Goal: Information Seeking & Learning: Learn about a topic

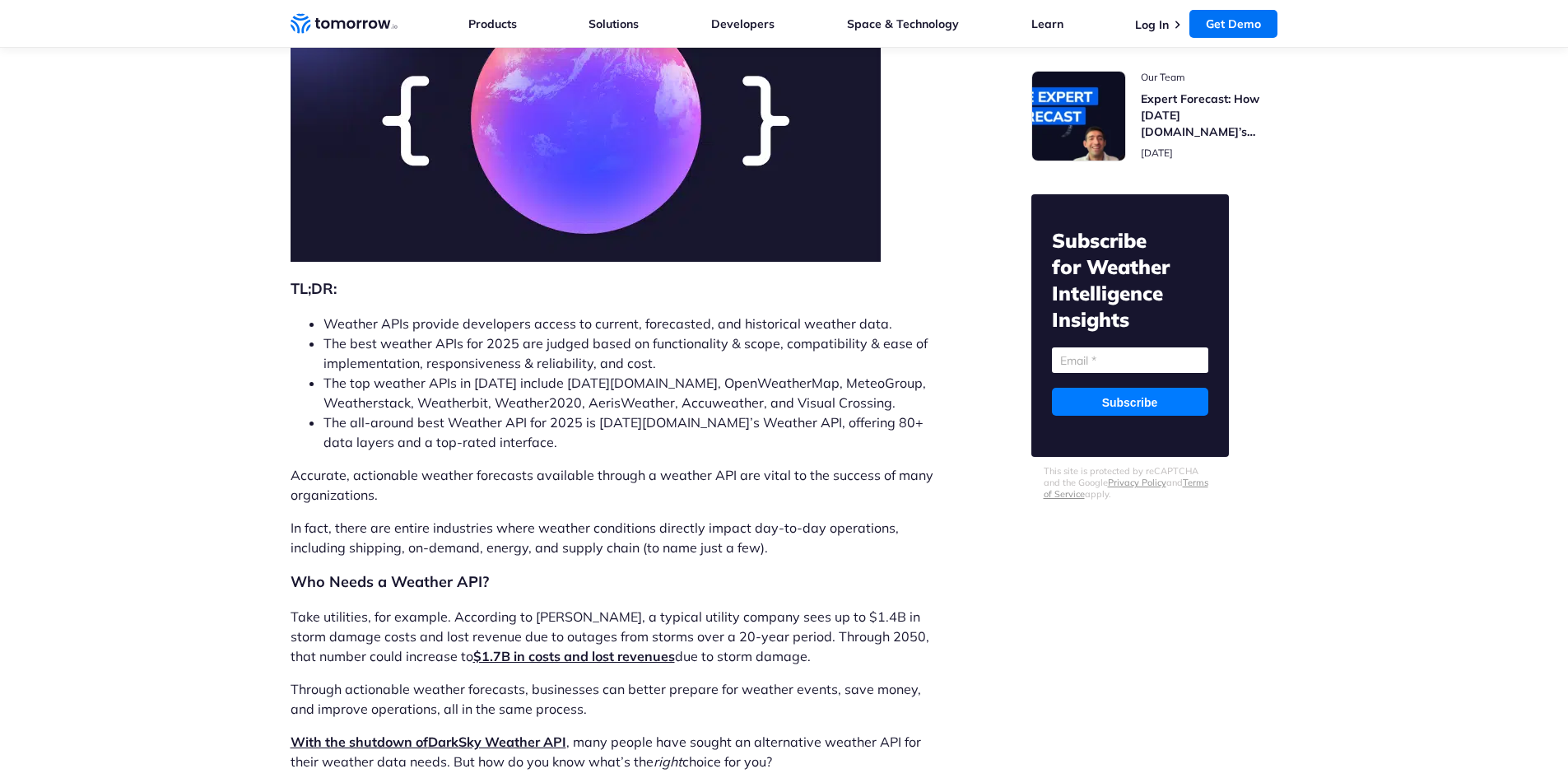
scroll to position [330, 0]
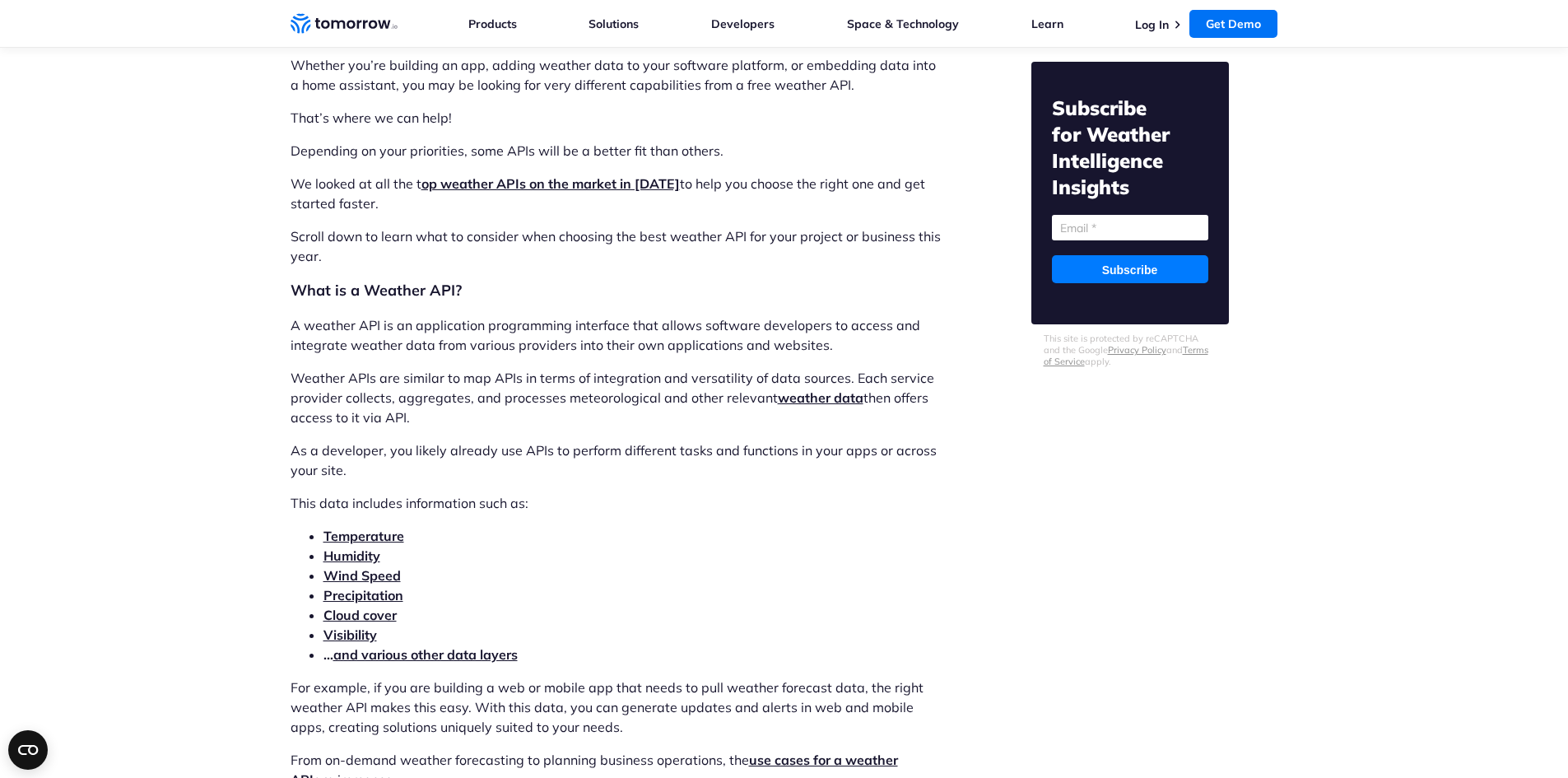
scroll to position [1564, 0]
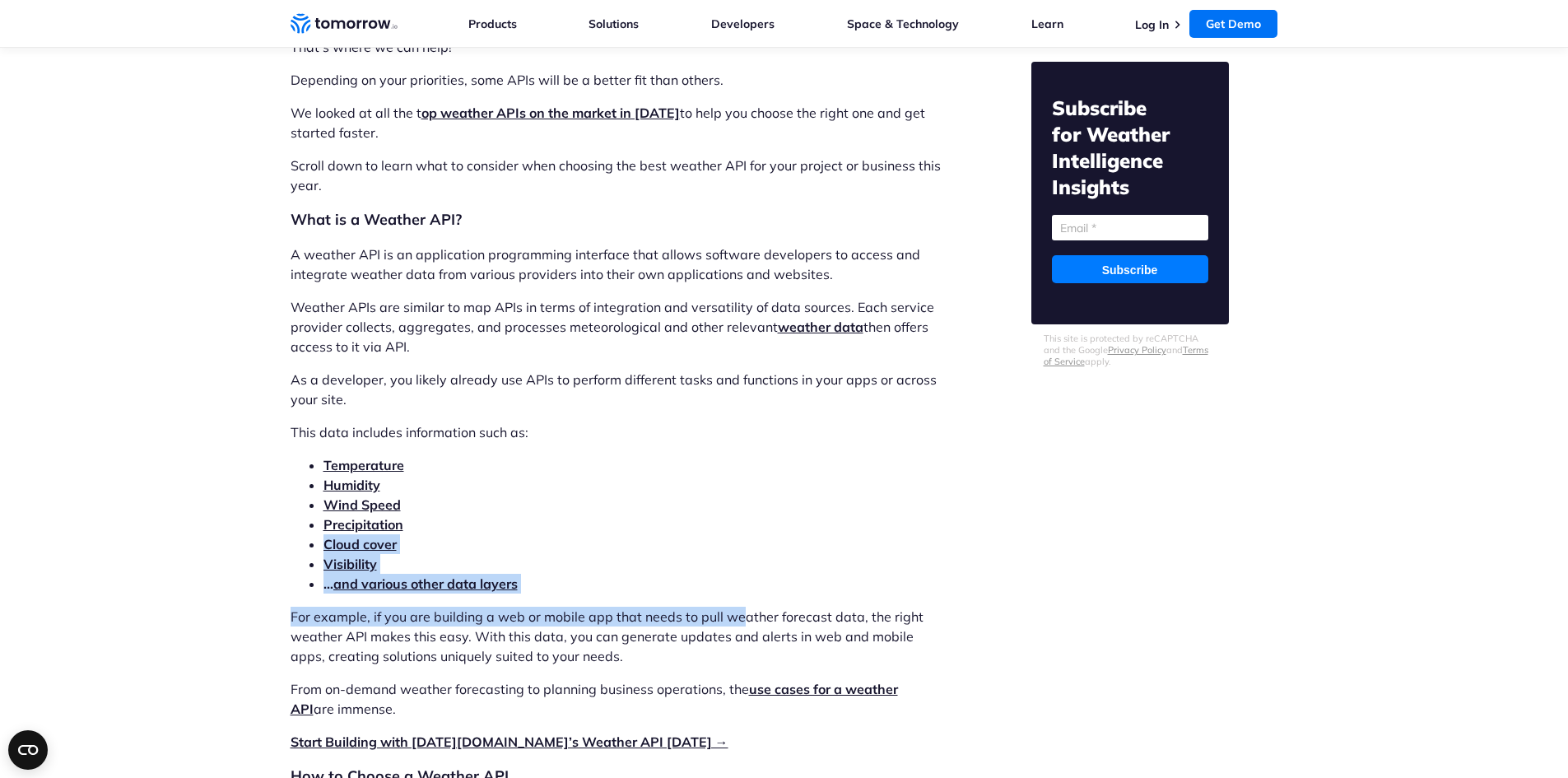
drag, startPoint x: 736, startPoint y: 606, endPoint x: 485, endPoint y: 509, distance: 269.1
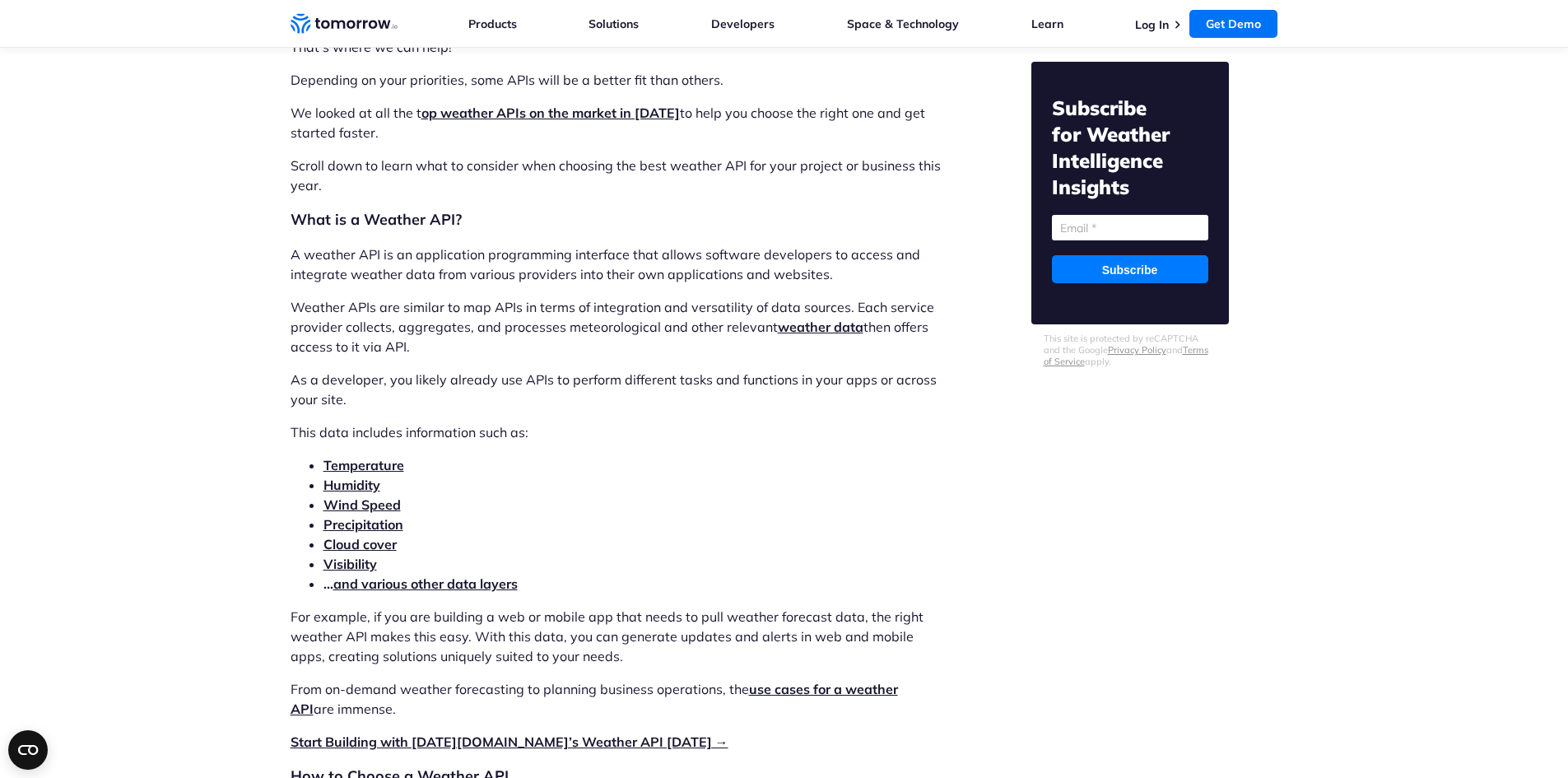
click at [489, 503] on li "Wind Speed" at bounding box center [633, 505] width 621 height 20
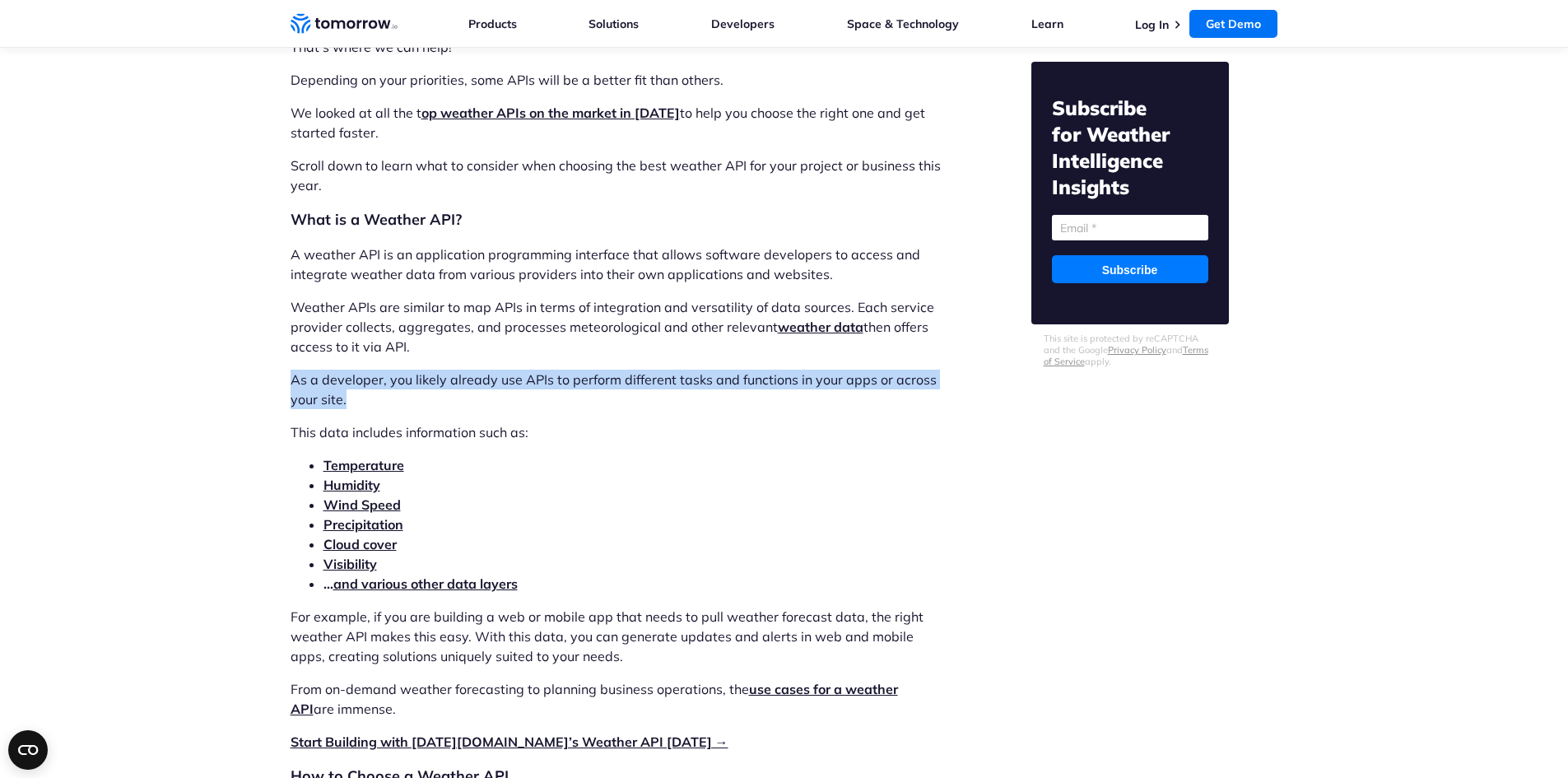
drag, startPoint x: 275, startPoint y: 371, endPoint x: 735, endPoint y: 404, distance: 461.2
click at [735, 404] on p "As a developer, you likely already use APIs to perform different tasks and func…" at bounding box center [617, 389] width 654 height 39
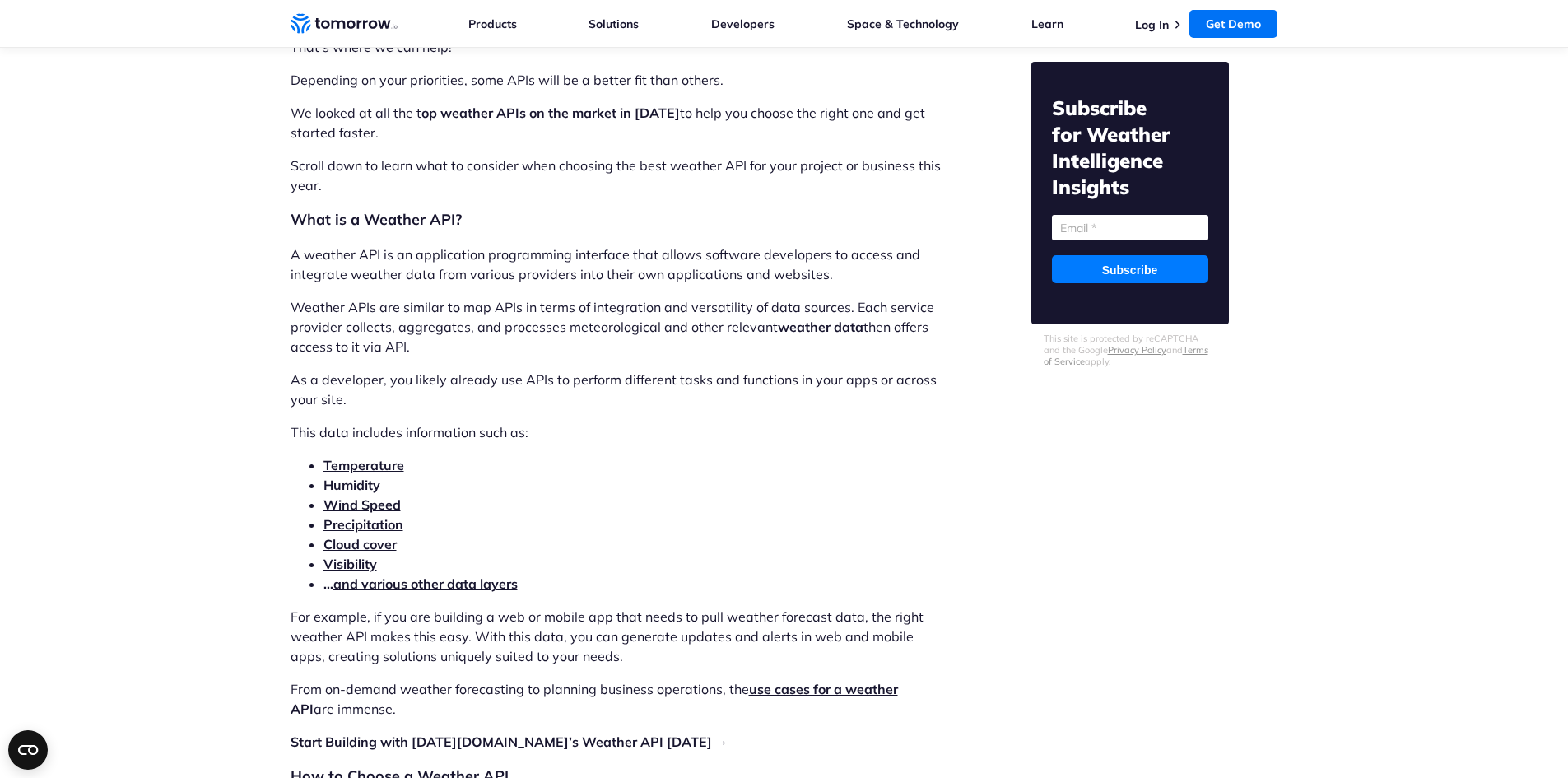
click at [735, 404] on p "As a developer, you likely already use APIs to perform different tasks and func…" at bounding box center [617, 389] width 654 height 39
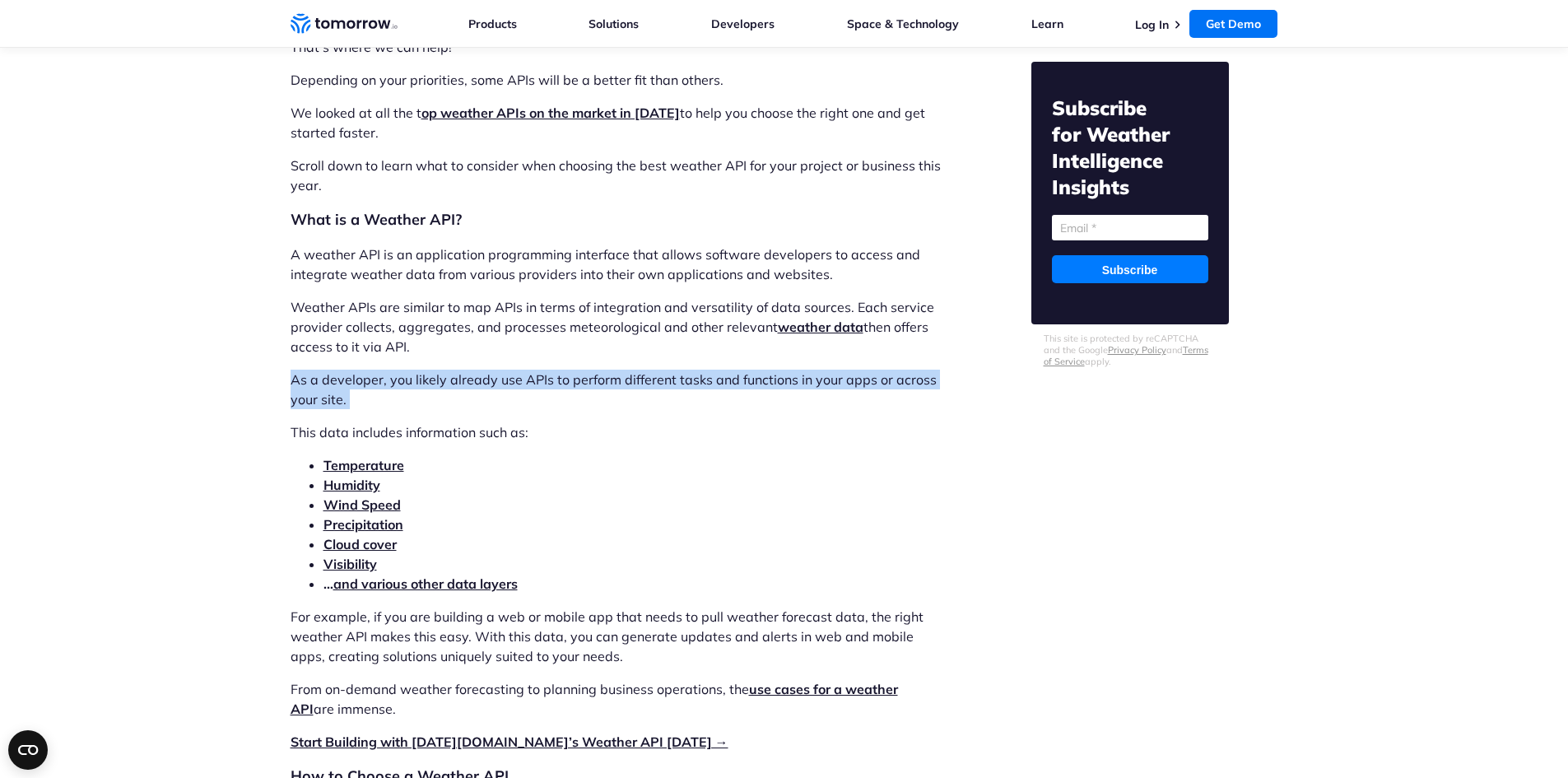
click at [735, 404] on p "As a developer, you likely already use APIs to perform different tasks and func…" at bounding box center [617, 389] width 654 height 39
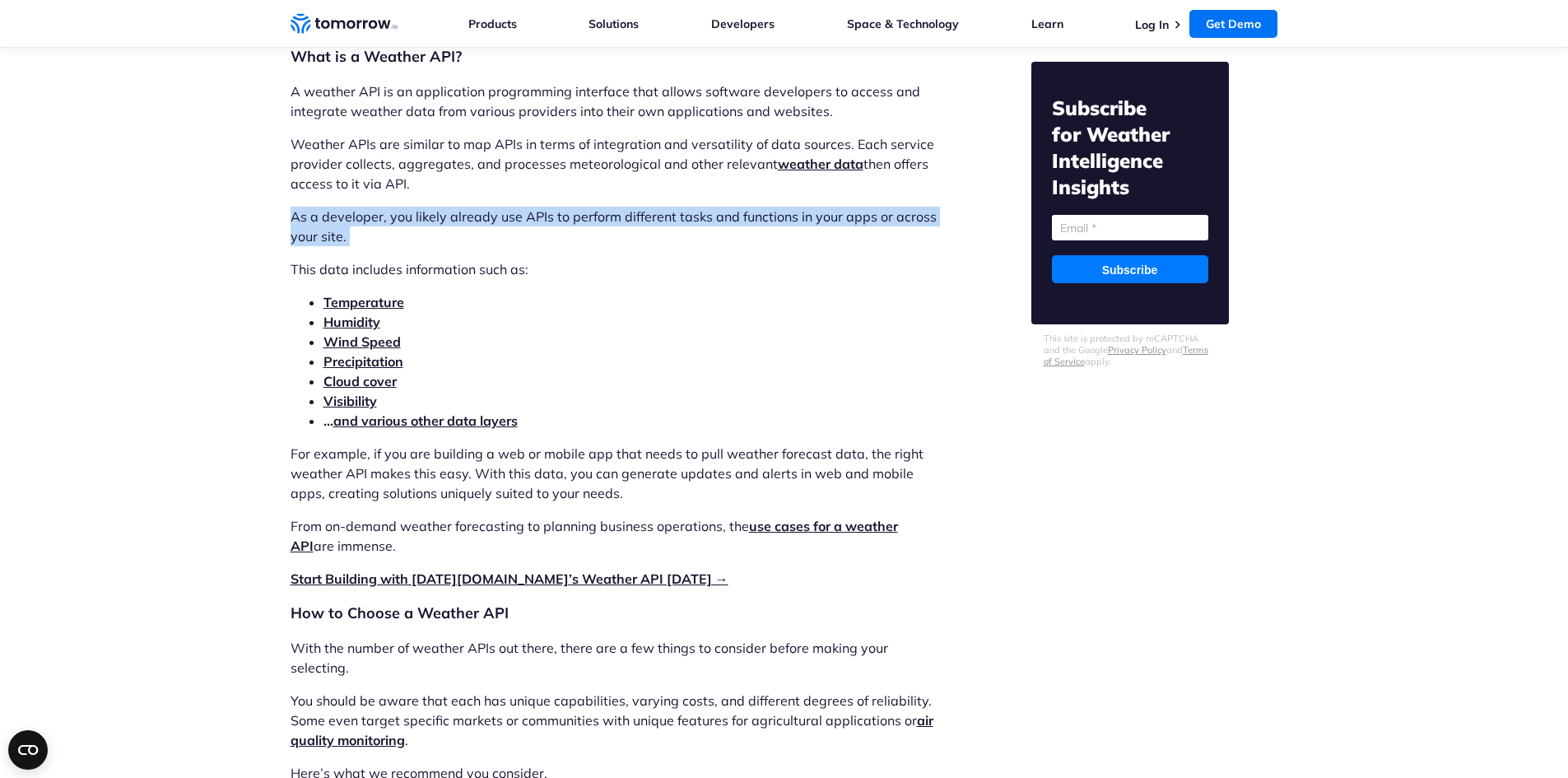
scroll to position [1729, 0]
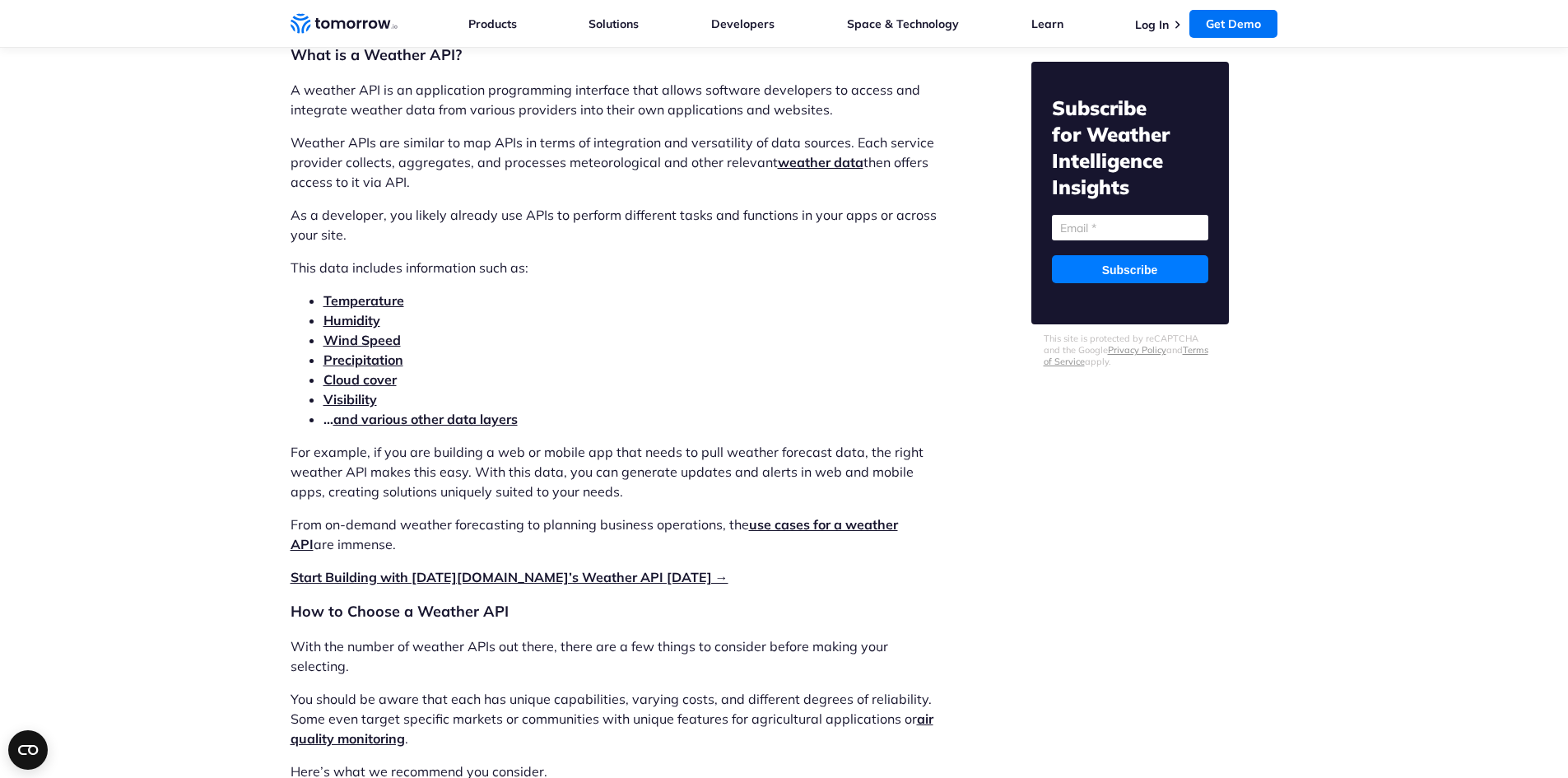
click at [628, 371] on li "Cloud cover" at bounding box center [633, 379] width 621 height 20
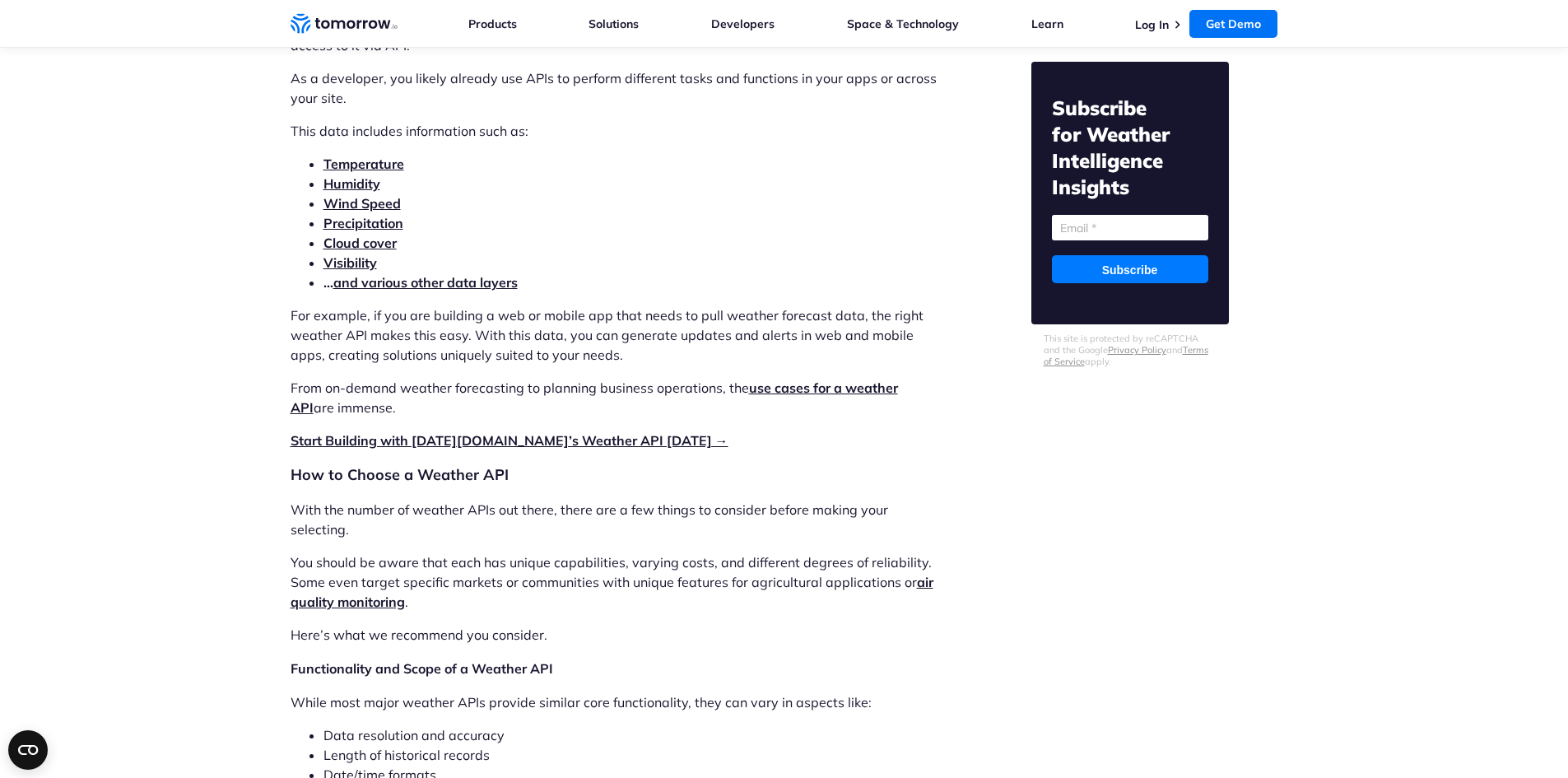
scroll to position [1812, 0]
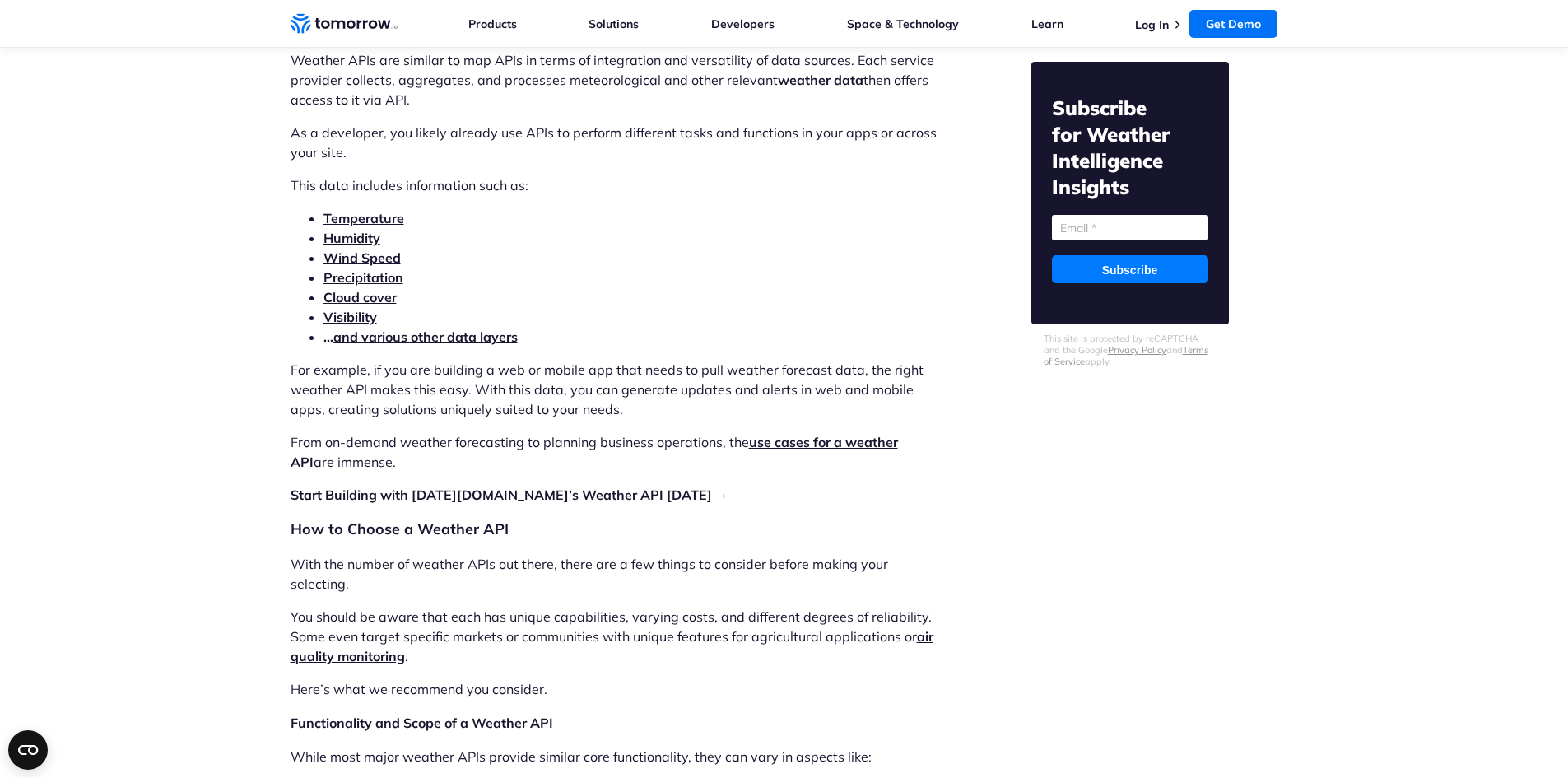
click at [377, 215] on strong "Temperature" at bounding box center [364, 218] width 81 height 17
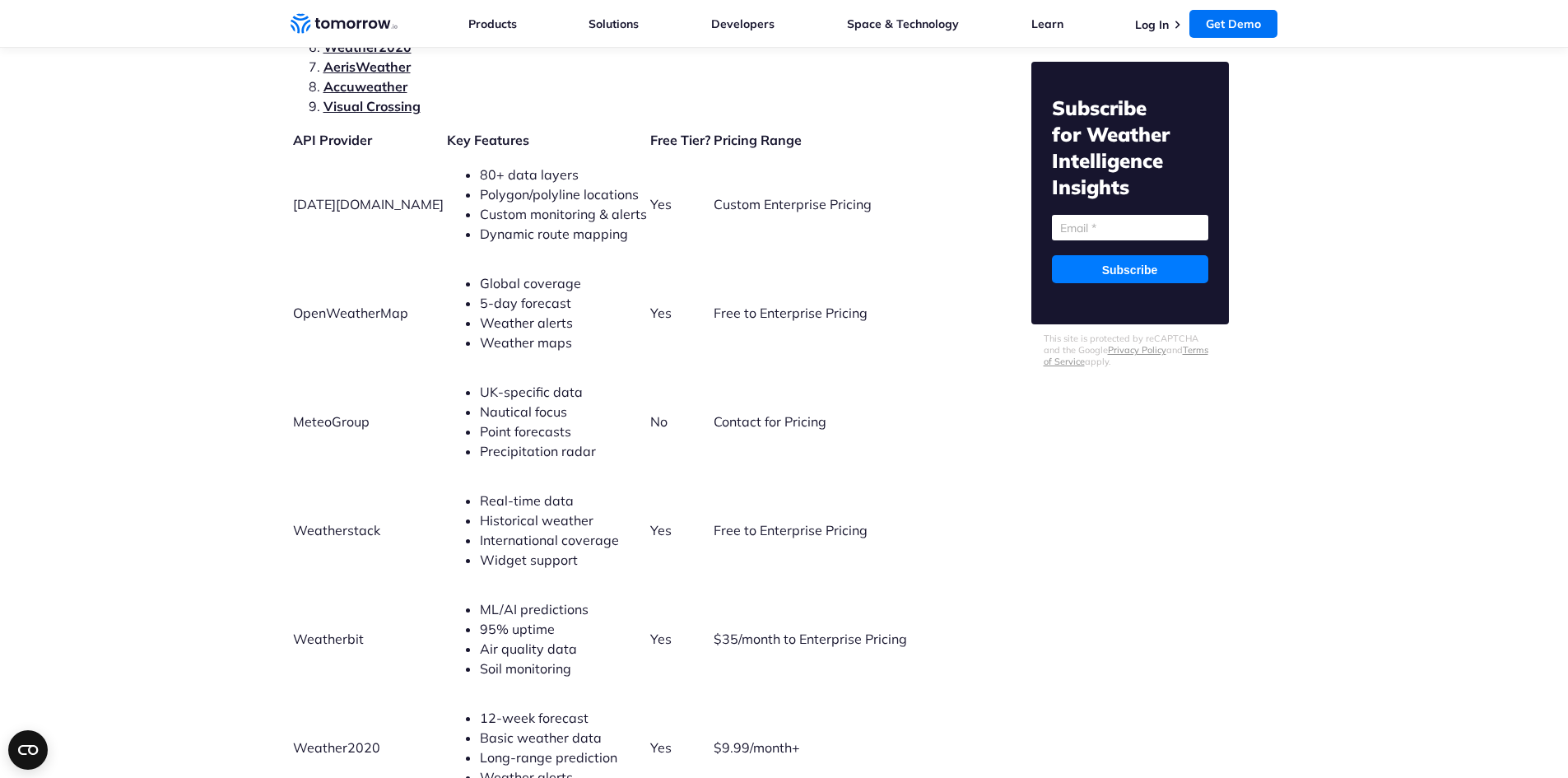
scroll to position [3706, 0]
drag, startPoint x: 286, startPoint y: 116, endPoint x: 407, endPoint y: 196, distance: 145.1
click at [407, 196] on td "Tomorrow.io" at bounding box center [368, 203] width 152 height 107
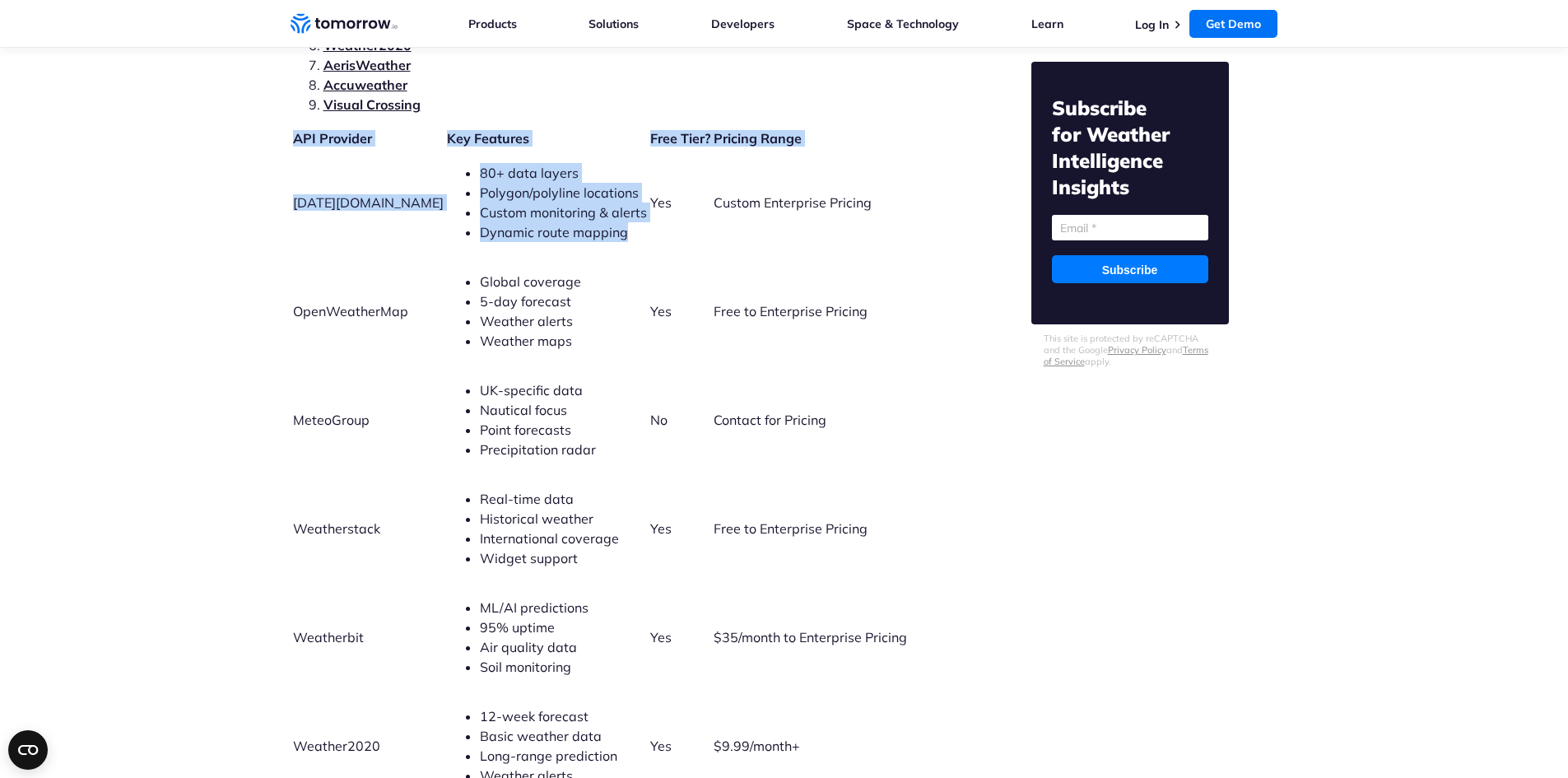
drag, startPoint x: 287, startPoint y: 101, endPoint x: 598, endPoint y: 217, distance: 331.9
click at [598, 223] on li "Dynamic route mapping" at bounding box center [564, 232] width 167 height 20
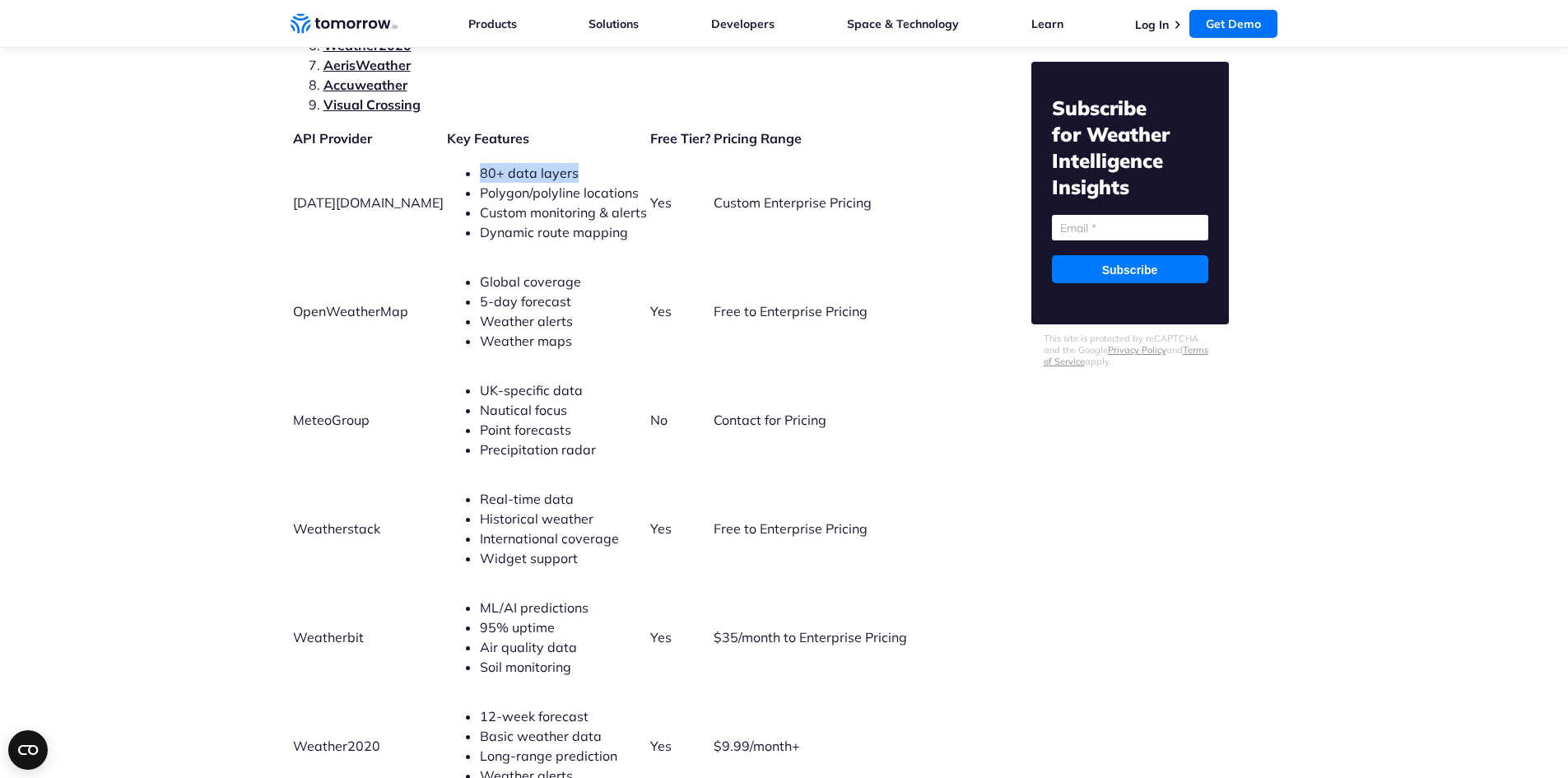
drag, startPoint x: 562, startPoint y: 162, endPoint x: 428, endPoint y: 154, distance: 134.2
click at [480, 163] on li "80+ data layers" at bounding box center [564, 173] width 167 height 20
click at [480, 184] on span "Polygon/polyline locations" at bounding box center [559, 193] width 159 height 17
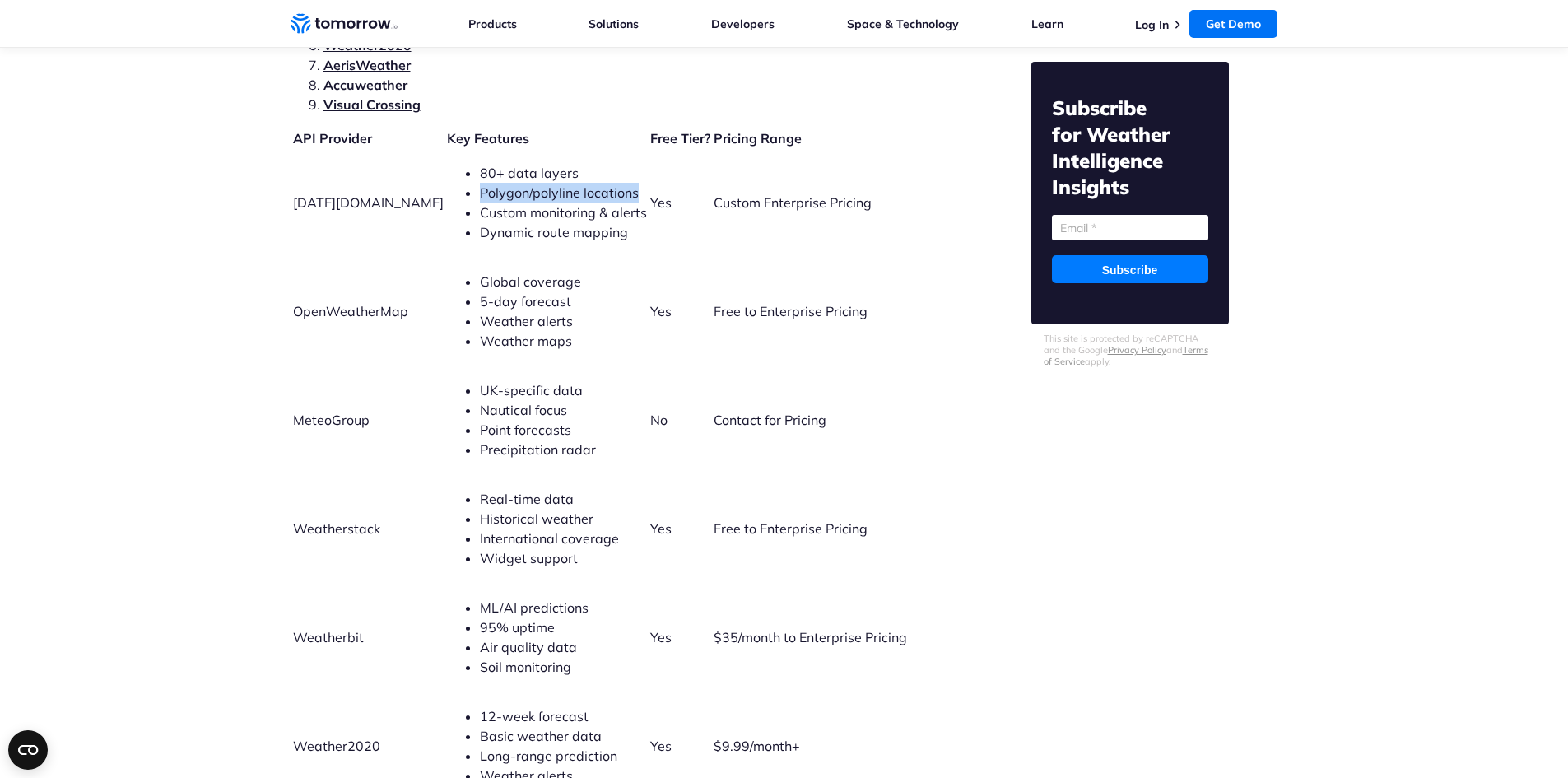
click at [480, 184] on span "Polygon/polyline locations" at bounding box center [559, 193] width 159 height 17
click at [714, 194] on span "Custom Enterprise Pricing" at bounding box center [793, 203] width 158 height 17
click at [661, 186] on td "Yes" at bounding box center [680, 203] width 62 height 107
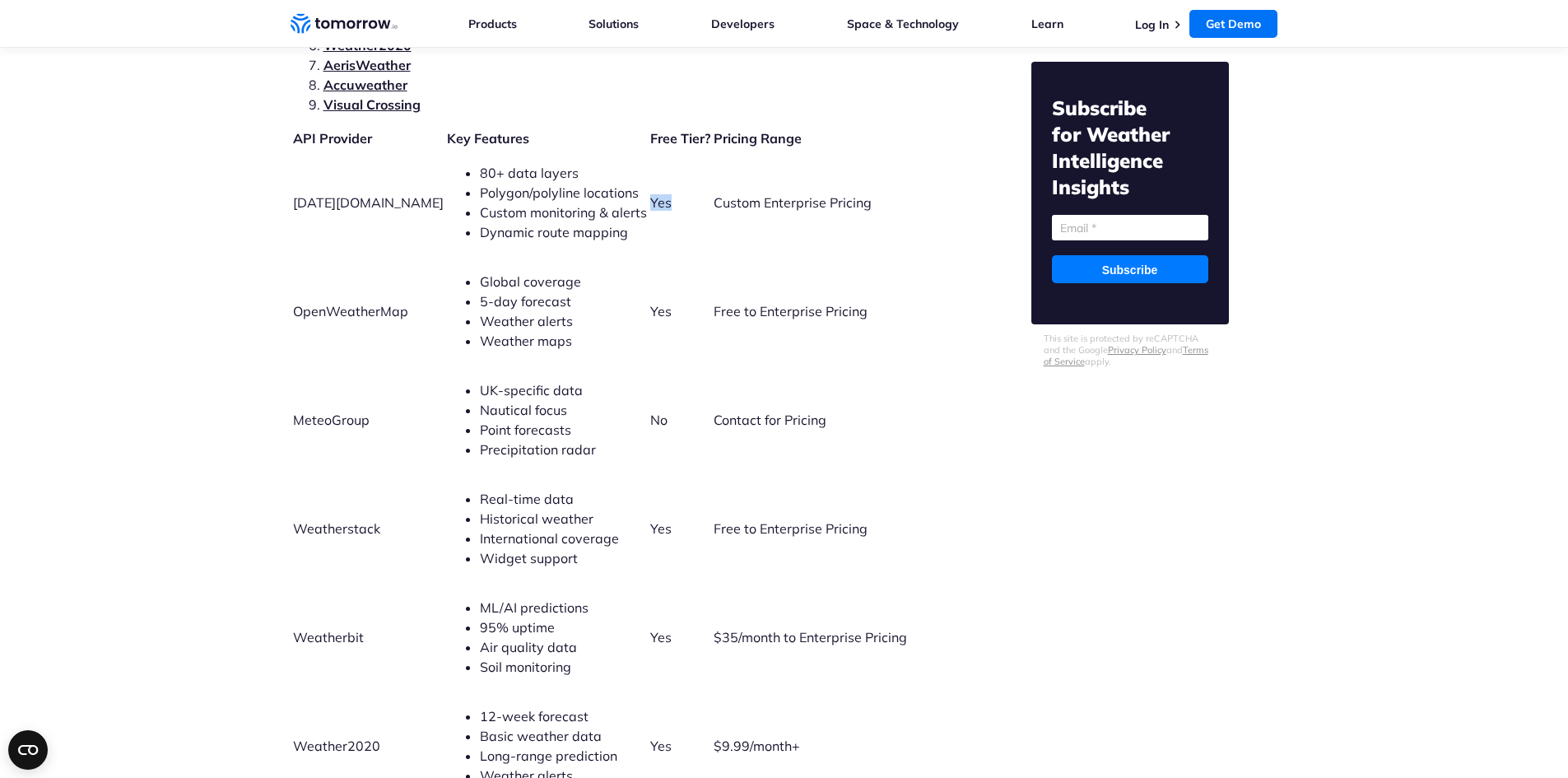
click at [661, 186] on td "Yes" at bounding box center [680, 203] width 62 height 107
click at [649, 201] on td "Yes" at bounding box center [680, 203] width 62 height 107
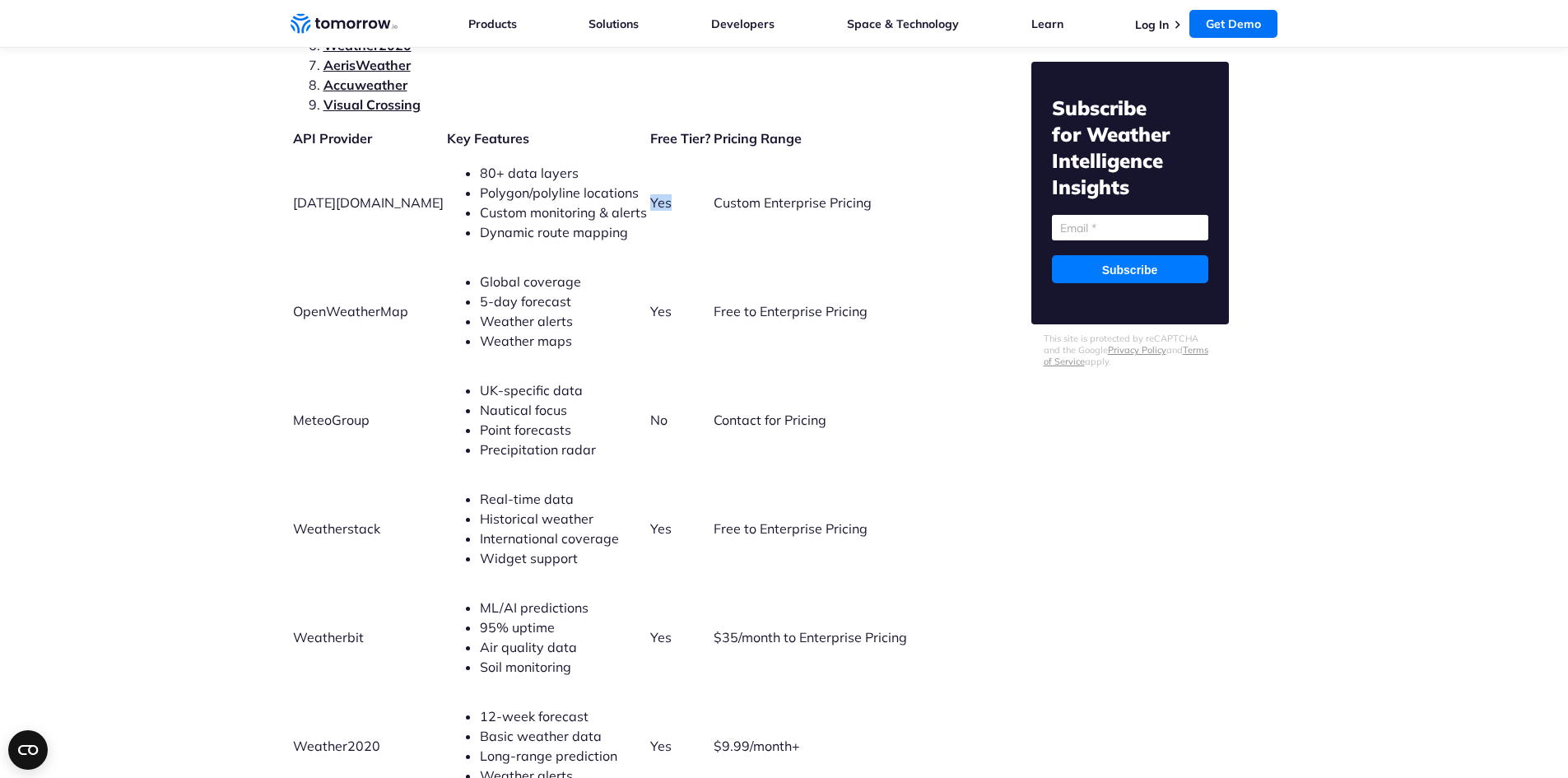
click at [649, 201] on td "Yes" at bounding box center [680, 203] width 62 height 107
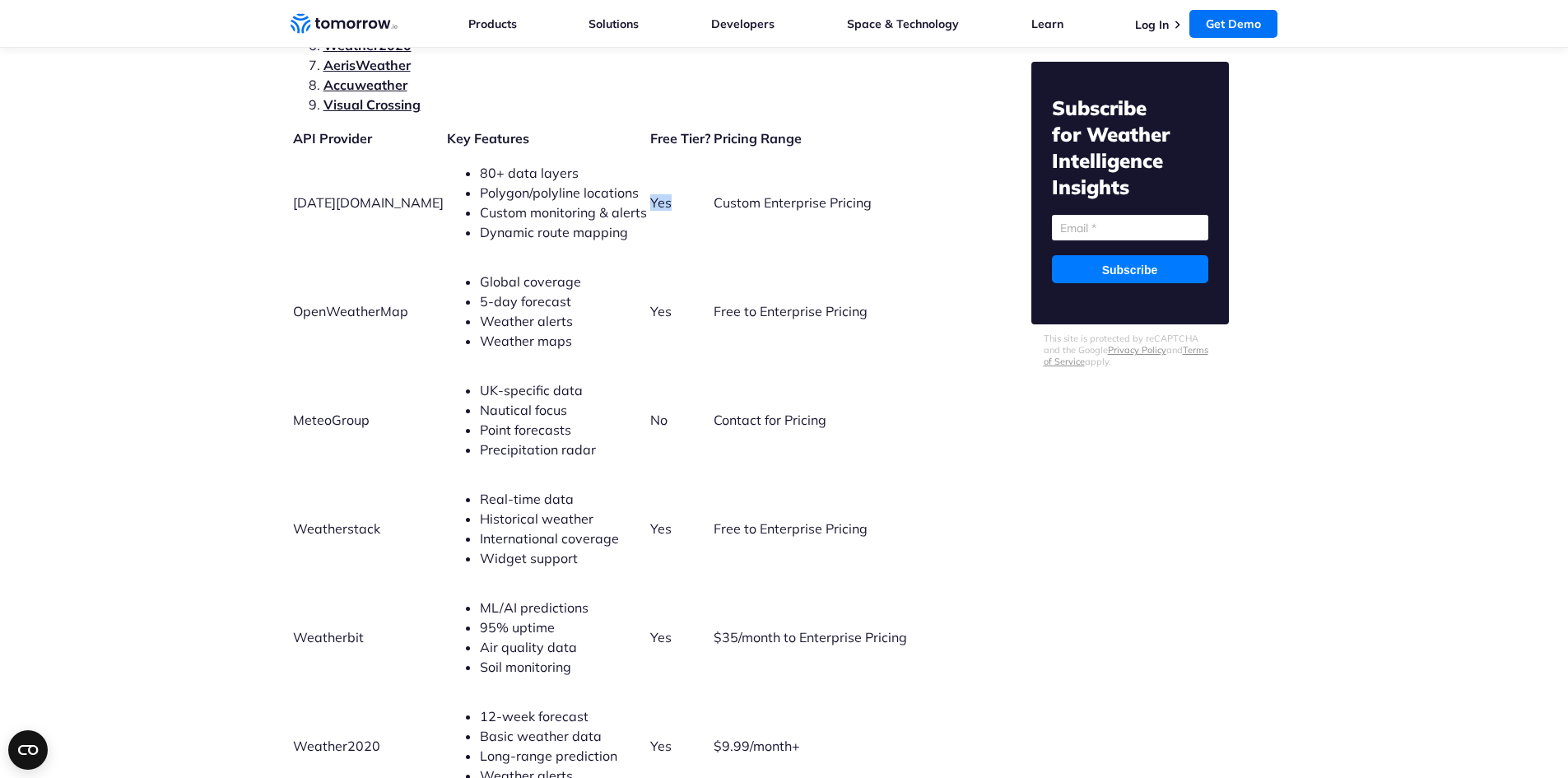
click at [649, 226] on td "Yes" at bounding box center [680, 203] width 62 height 107
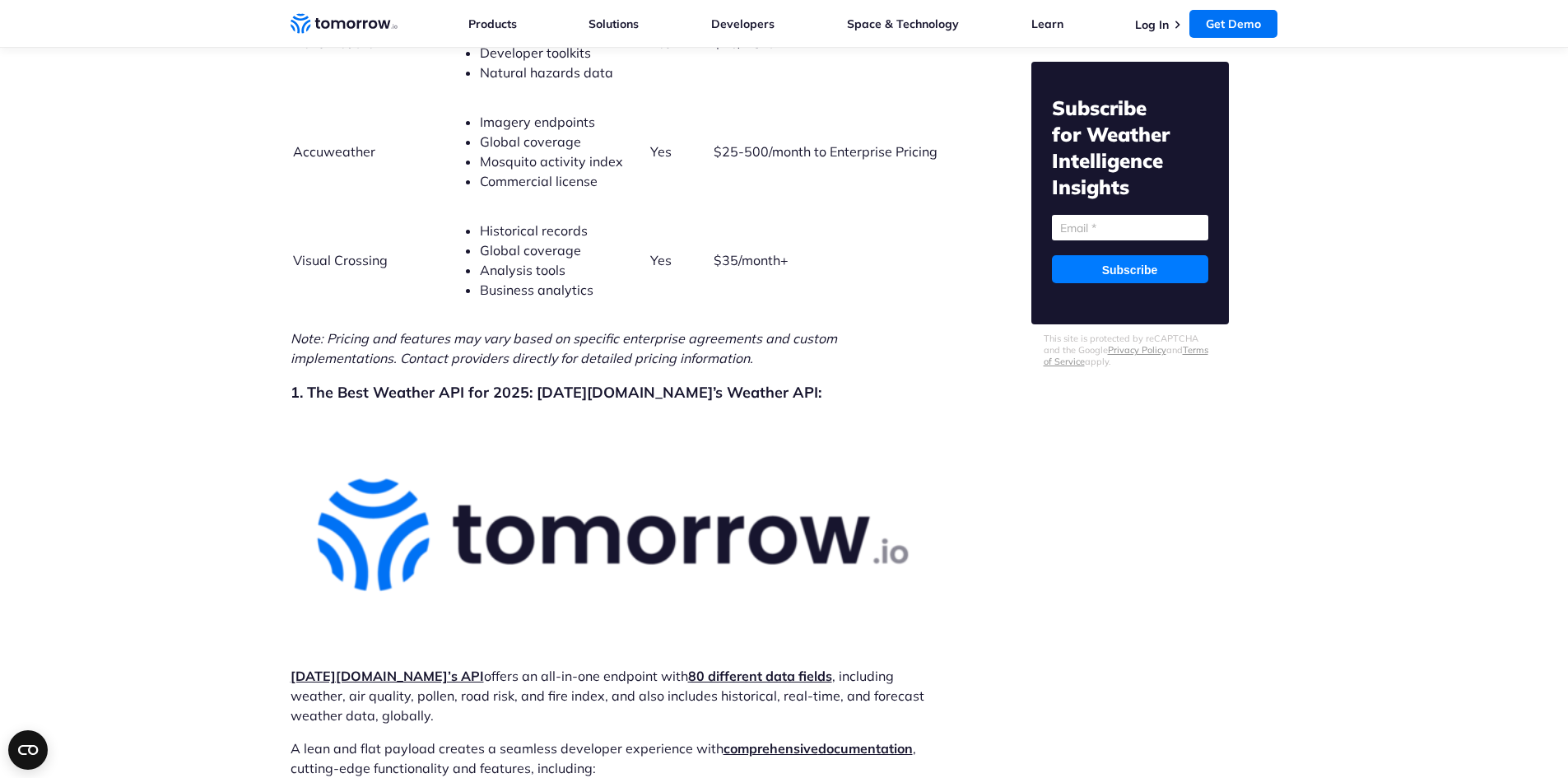
scroll to position [4529, 0]
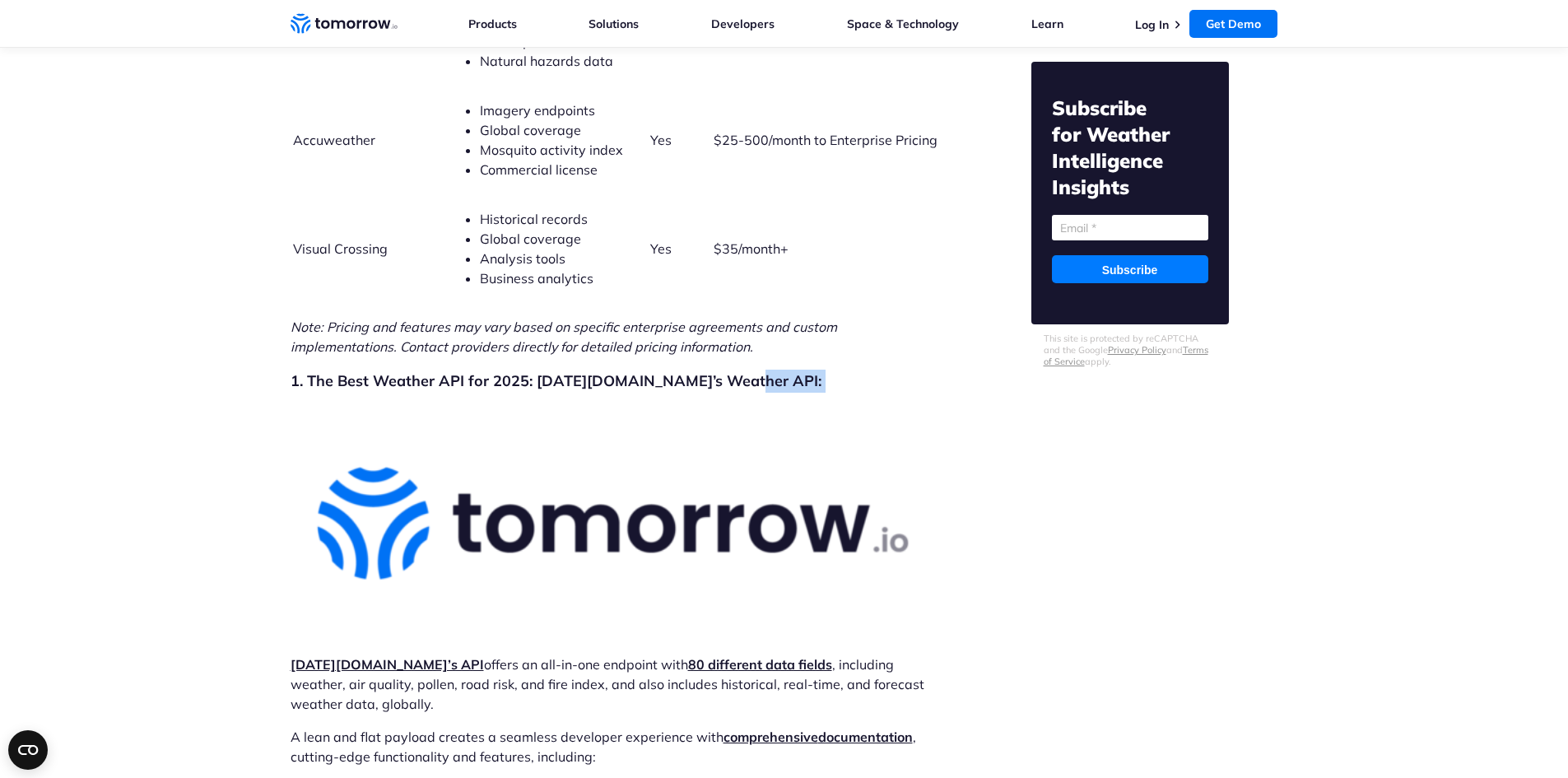
drag, startPoint x: 276, startPoint y: 378, endPoint x: 746, endPoint y: 368, distance: 470.1
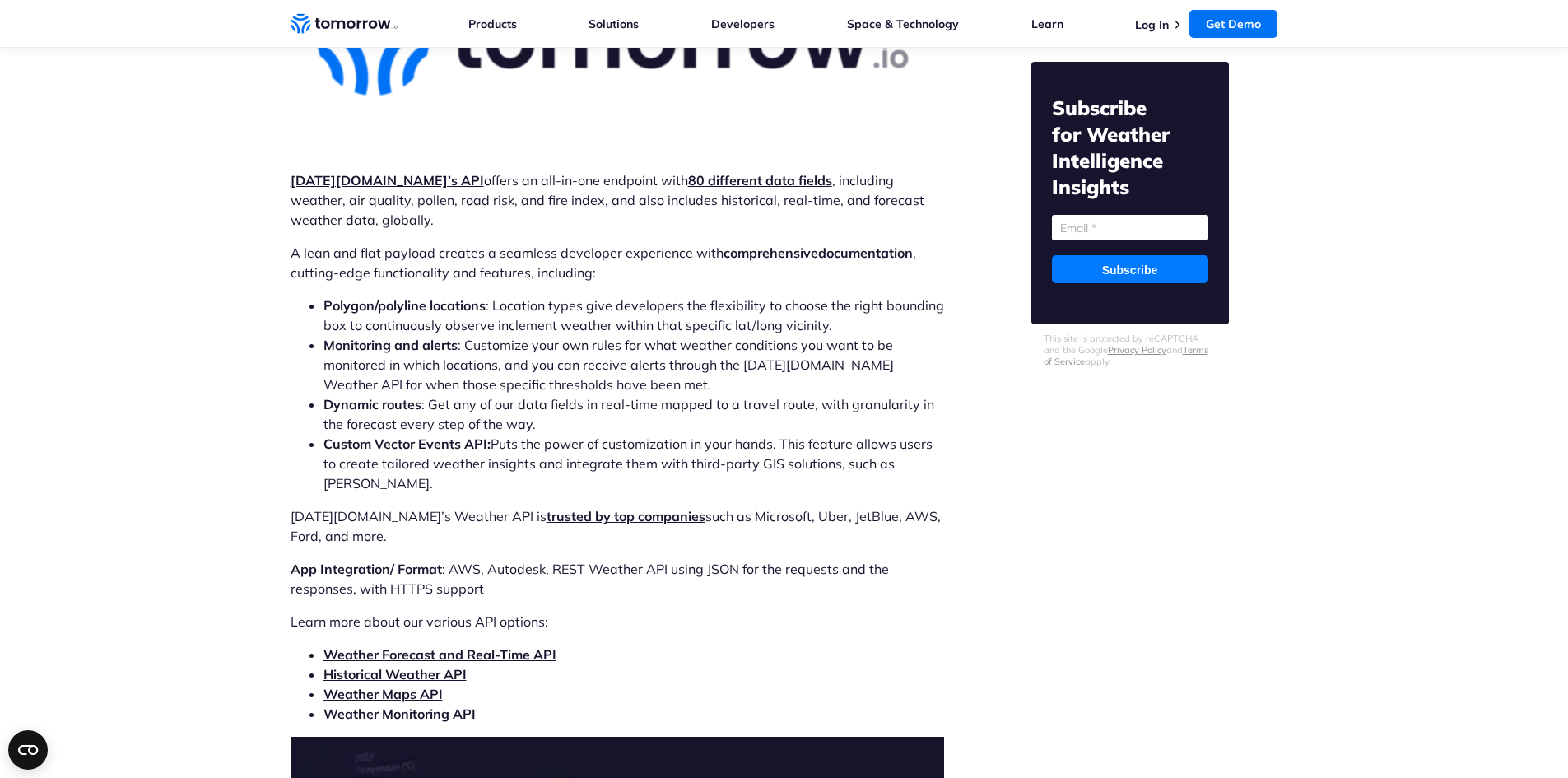
scroll to position [5023, 0]
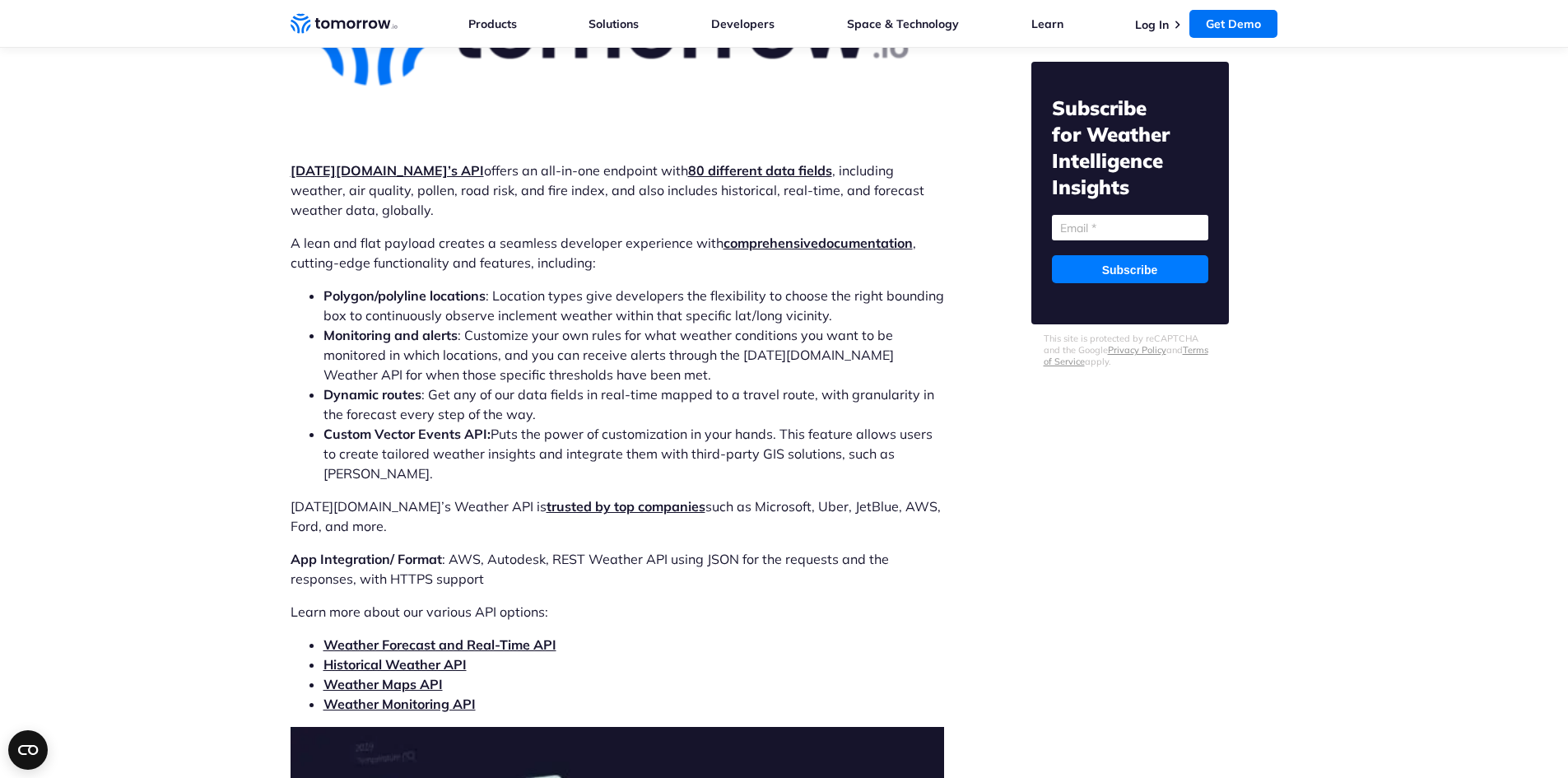
click at [823, 384] on li "Dynamic routes : Get any of our data fields in real-time mapped to a travel rou…" at bounding box center [633, 404] width 621 height 39
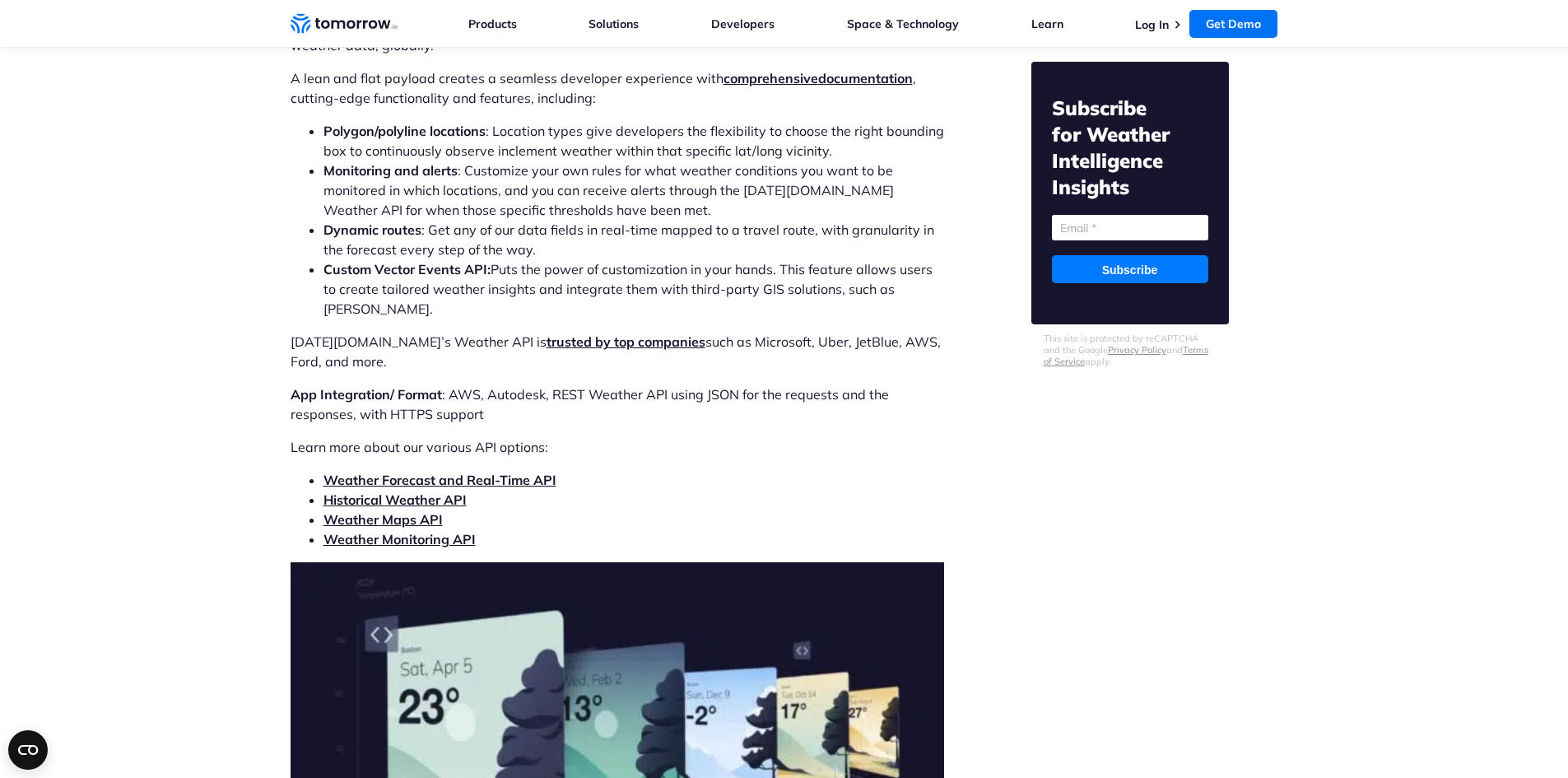
scroll to position [5270, 0]
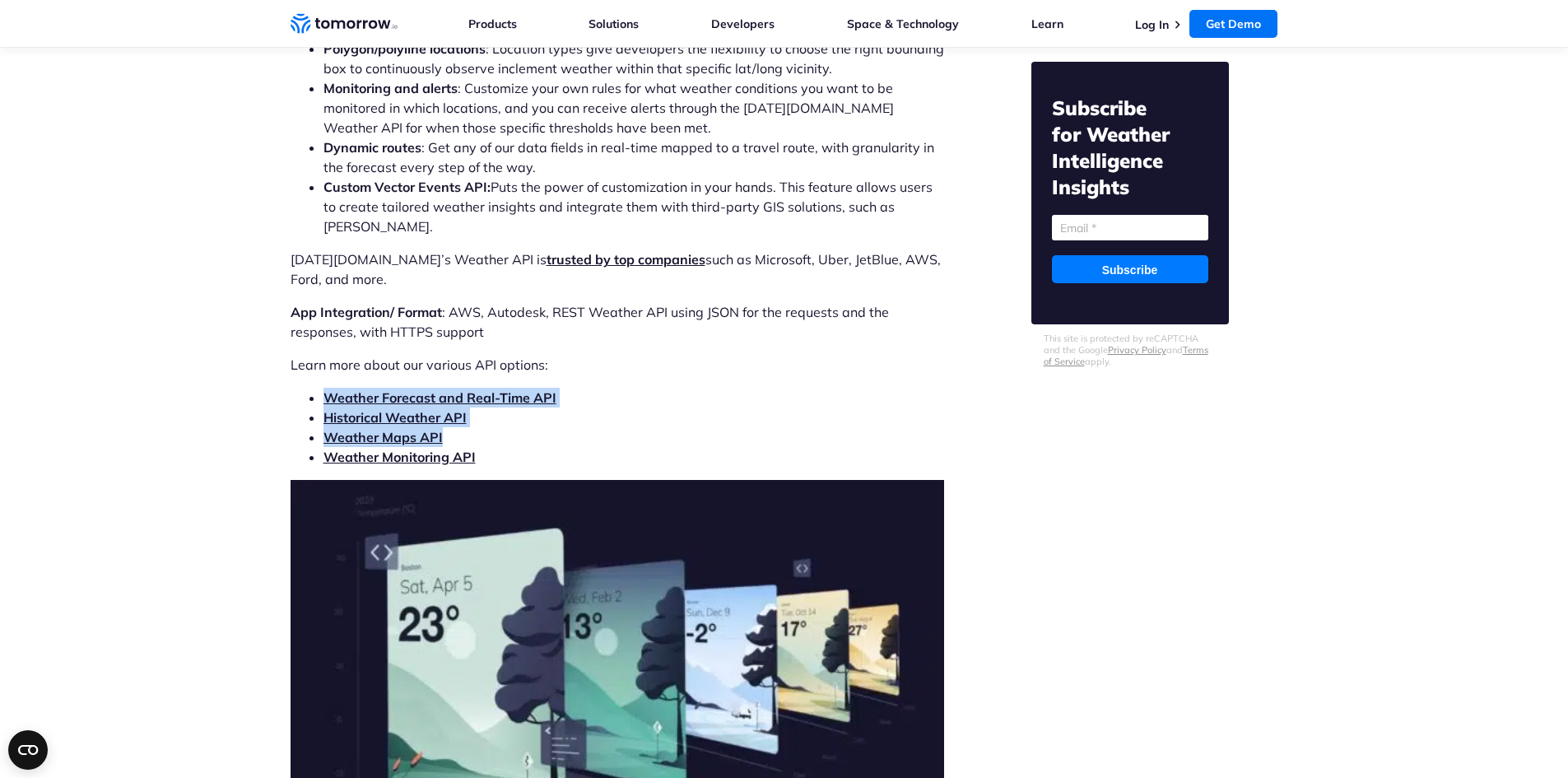
drag, startPoint x: 328, startPoint y: 334, endPoint x: 636, endPoint y: 369, distance: 310.0
click at [636, 388] on ul "Weather Forecast and Real-Time API Historical Weather API Weather Maps API Weat…" at bounding box center [617, 428] width 654 height 79
click at [636, 428] on li "Weather Maps API" at bounding box center [633, 437] width 621 height 20
drag, startPoint x: 595, startPoint y: 401, endPoint x: 155, endPoint y: 284, distance: 455.3
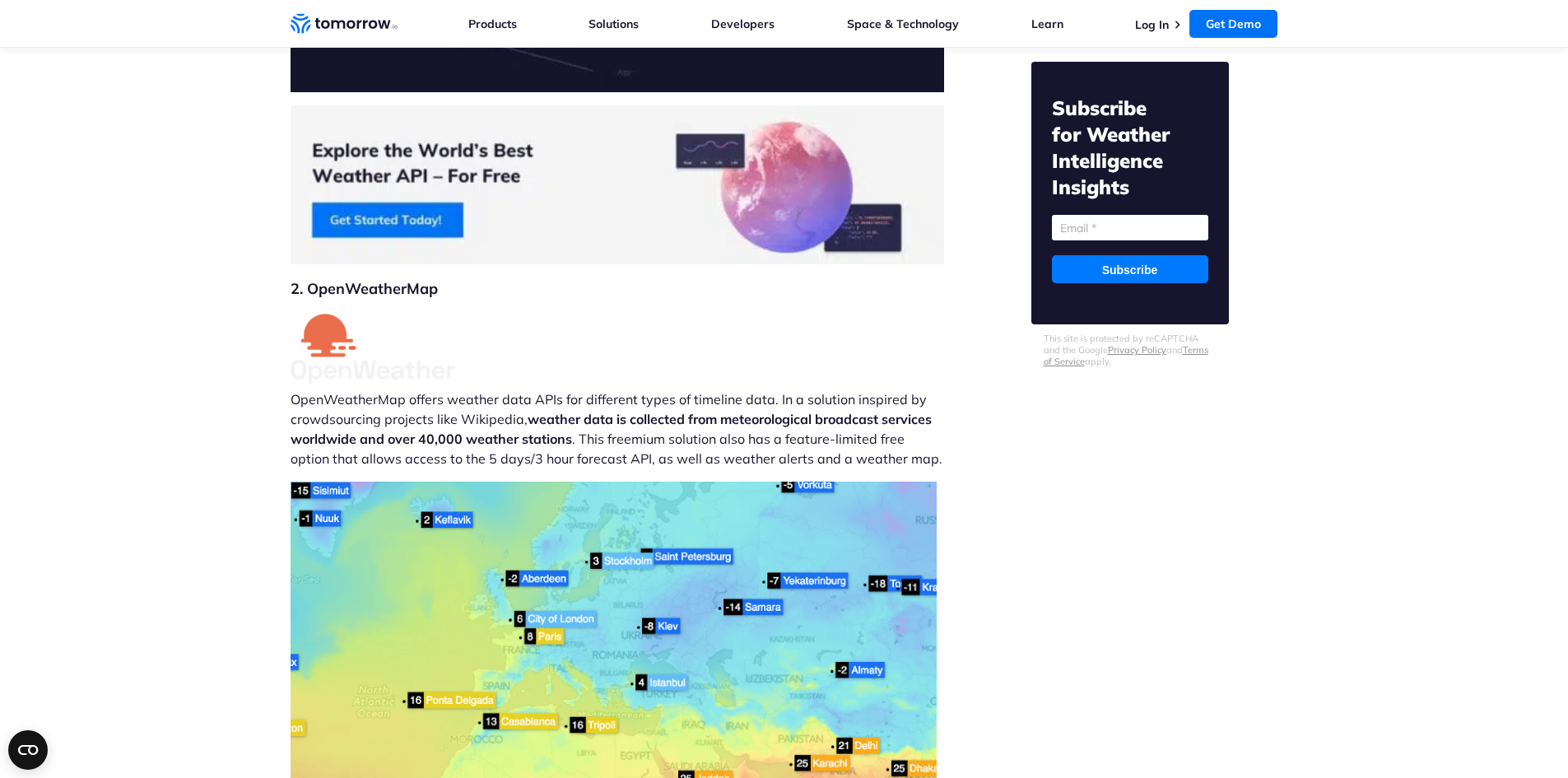
scroll to position [6093, 0]
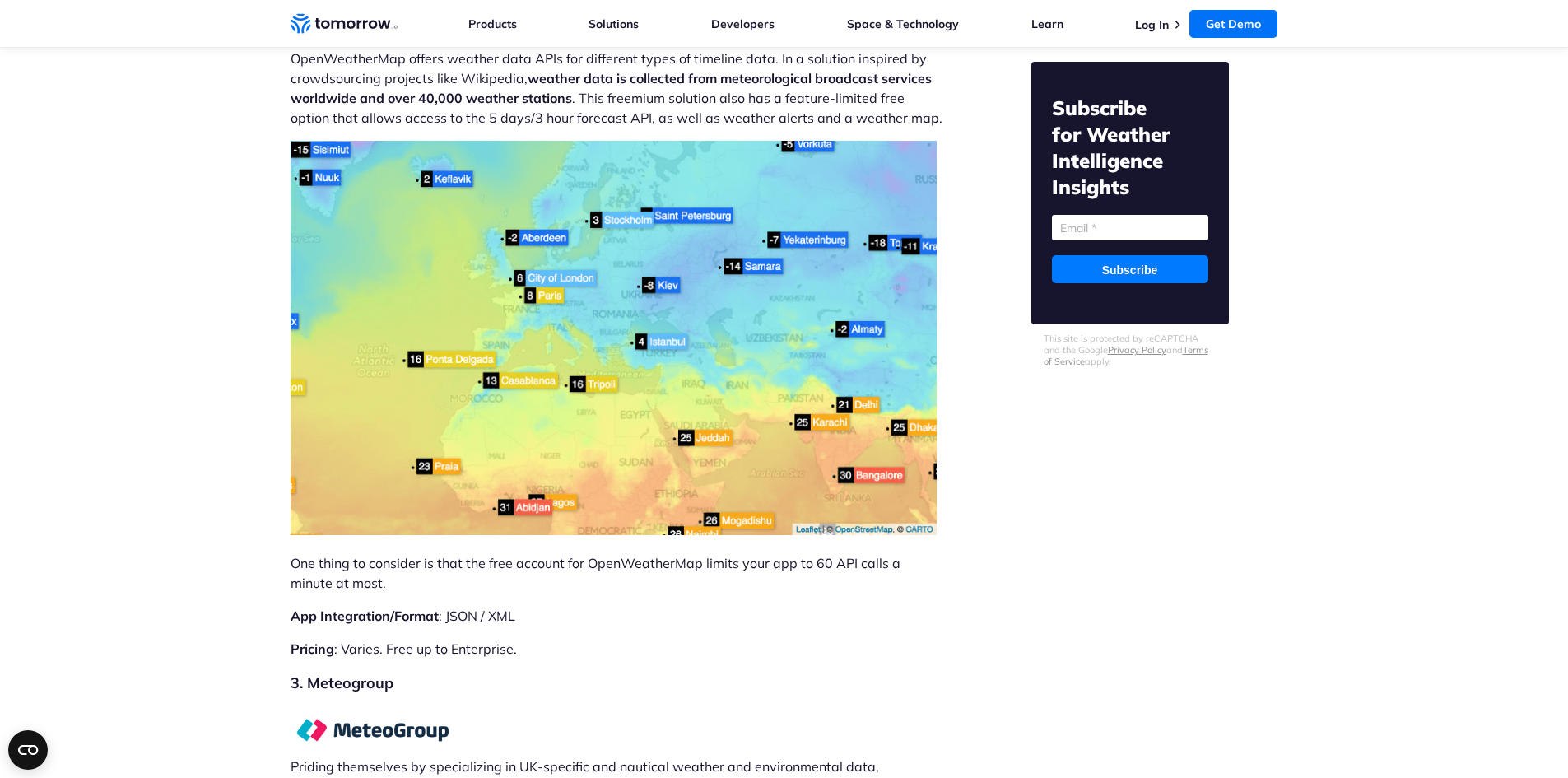
scroll to position [6505, 0]
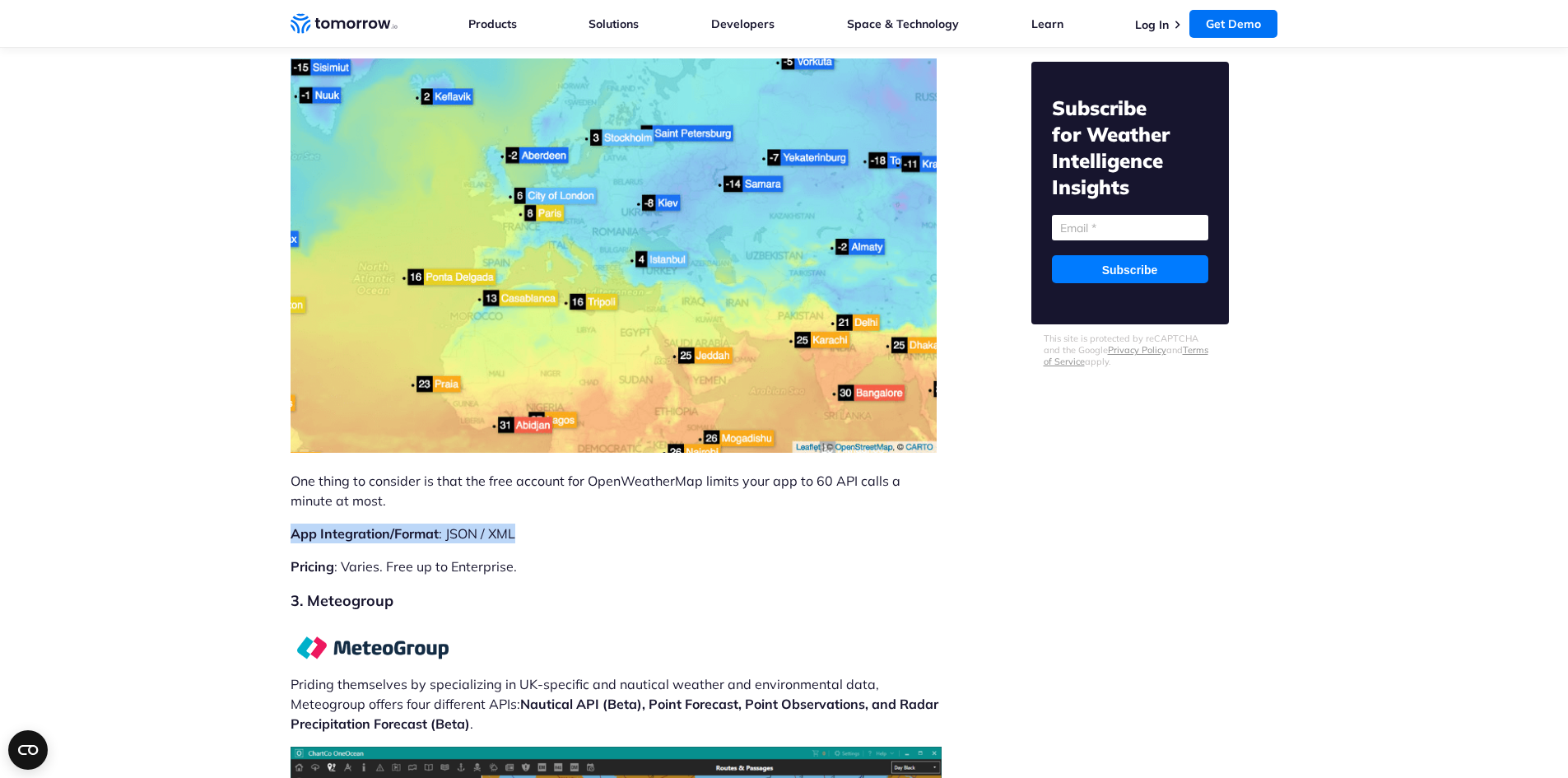
drag, startPoint x: 230, startPoint y: 468, endPoint x: 582, endPoint y: 470, distance: 352.0
click at [582, 523] on p "App Integration/Format : JSON / XML" at bounding box center [617, 533] width 654 height 20
drag, startPoint x: 221, startPoint y: 504, endPoint x: 567, endPoint y: 507, distance: 346.0
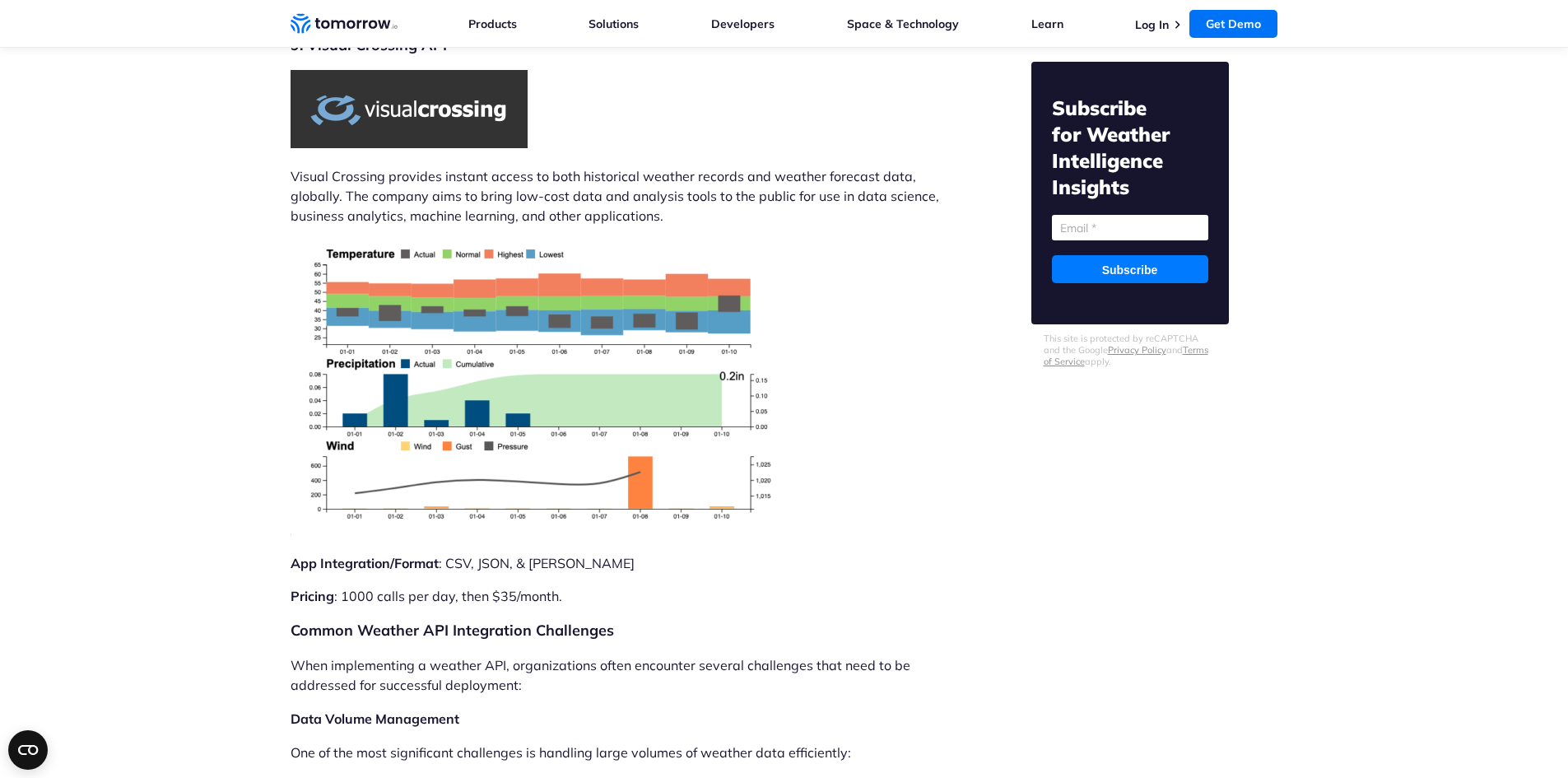
scroll to position [10787, 0]
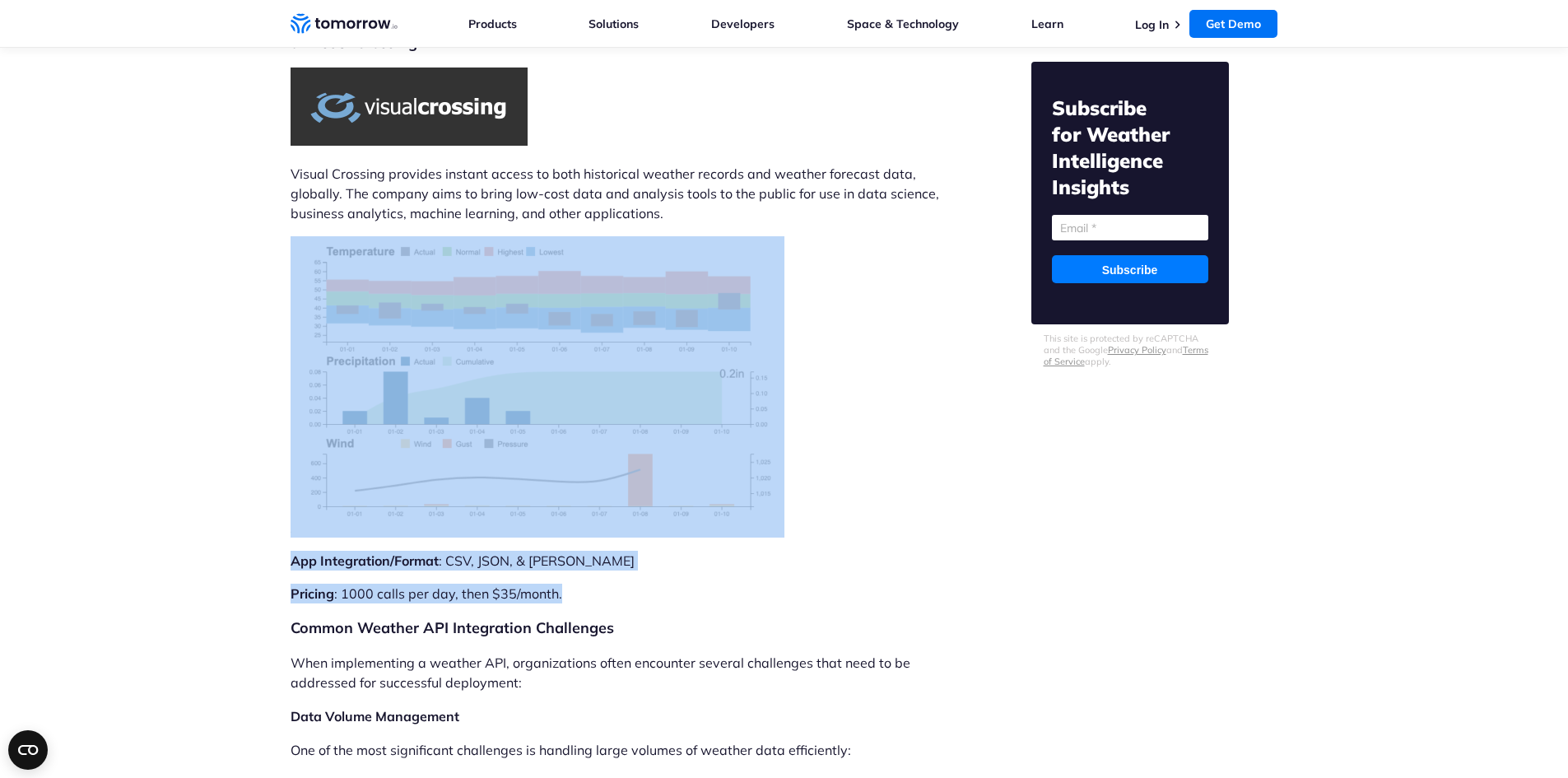
drag, startPoint x: 298, startPoint y: 171, endPoint x: 675, endPoint y: 537, distance: 525.4
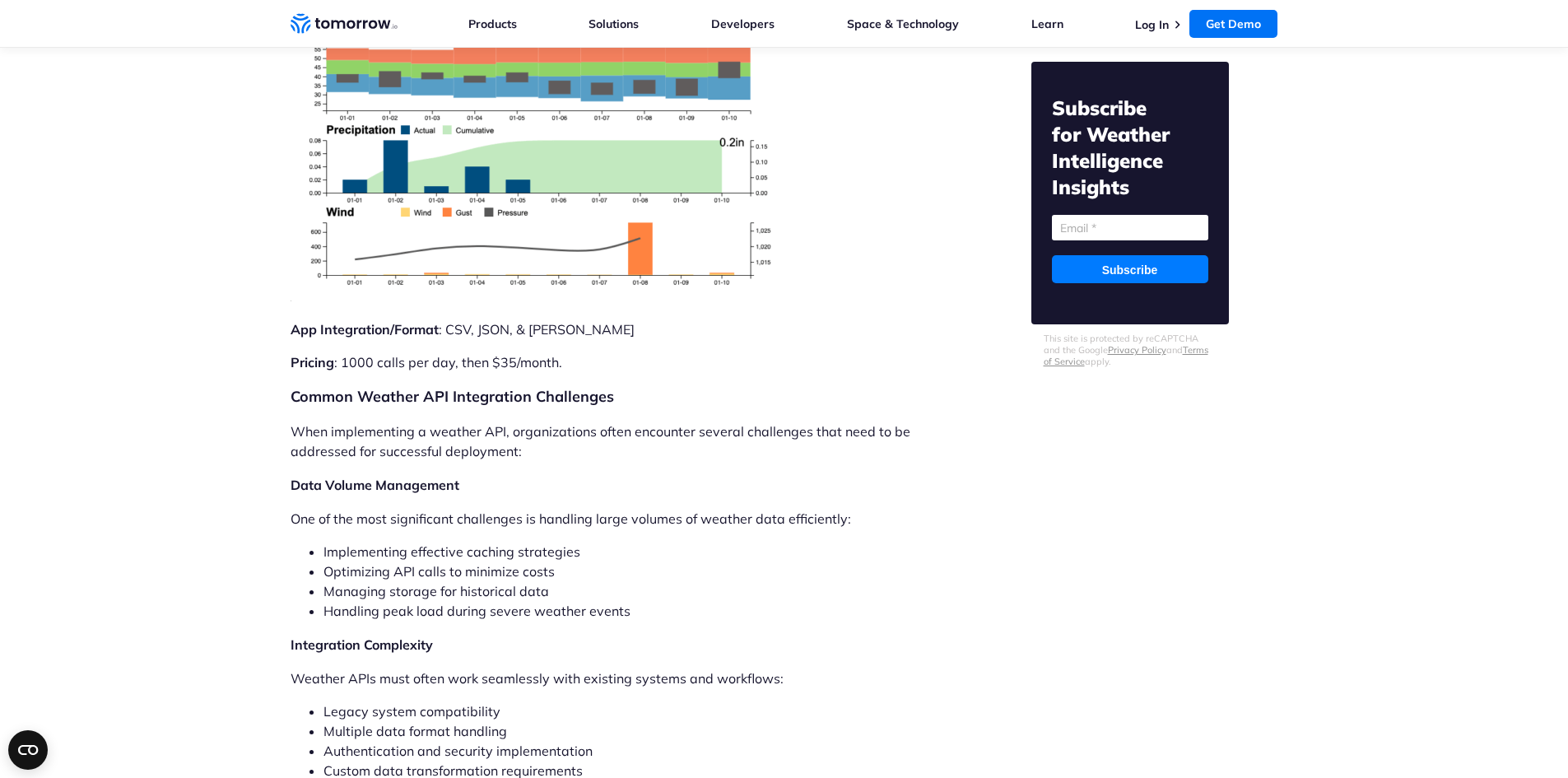
scroll to position [11034, 0]
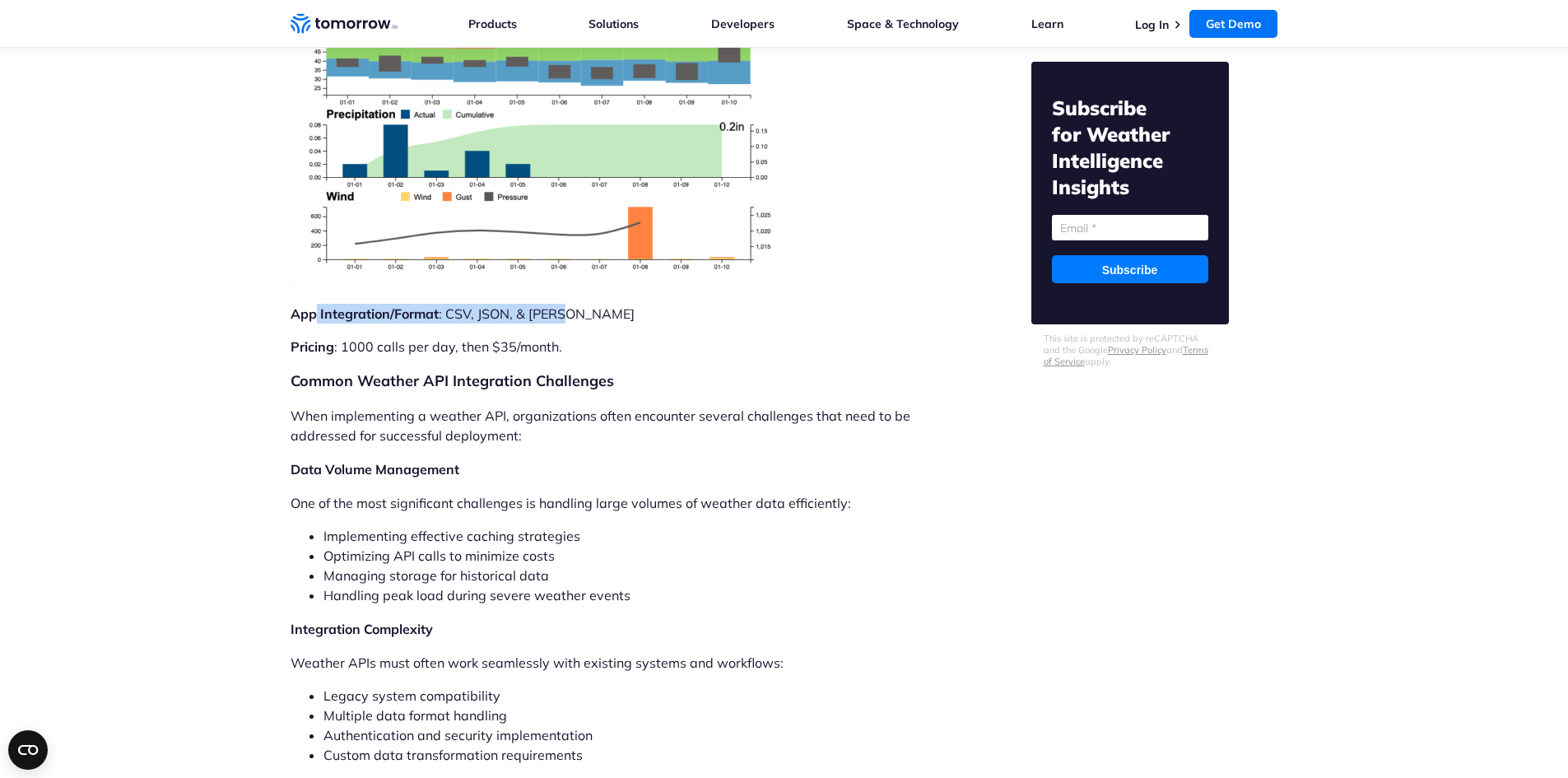
drag, startPoint x: 571, startPoint y: 257, endPoint x: 315, endPoint y: 249, distance: 256.1
click at [315, 303] on p "App Integration/Format : CSV, JSON, & OData" at bounding box center [617, 313] width 654 height 20
drag, startPoint x: 308, startPoint y: 310, endPoint x: 642, endPoint y: 275, distance: 335.8
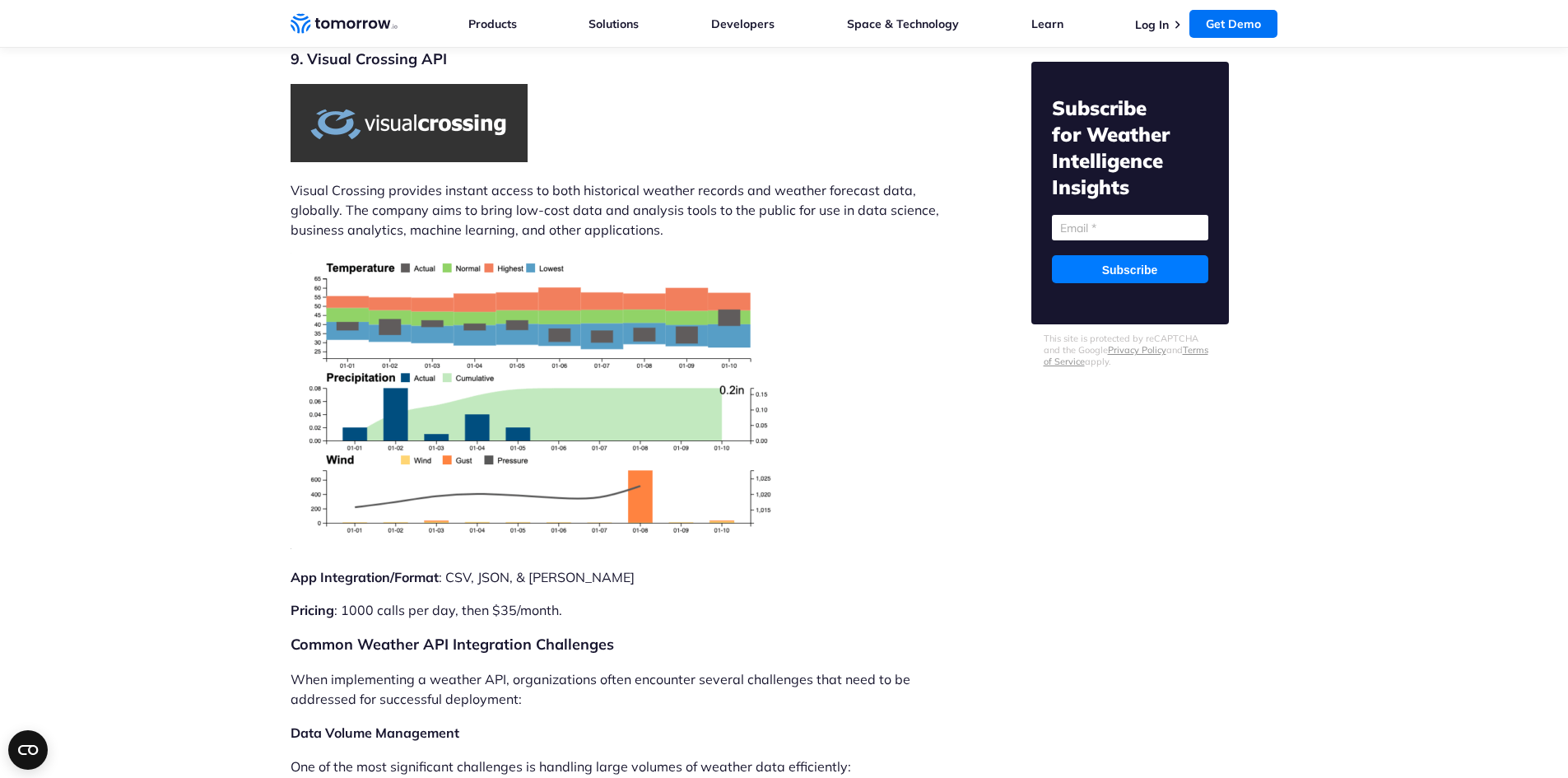
scroll to position [10705, 0]
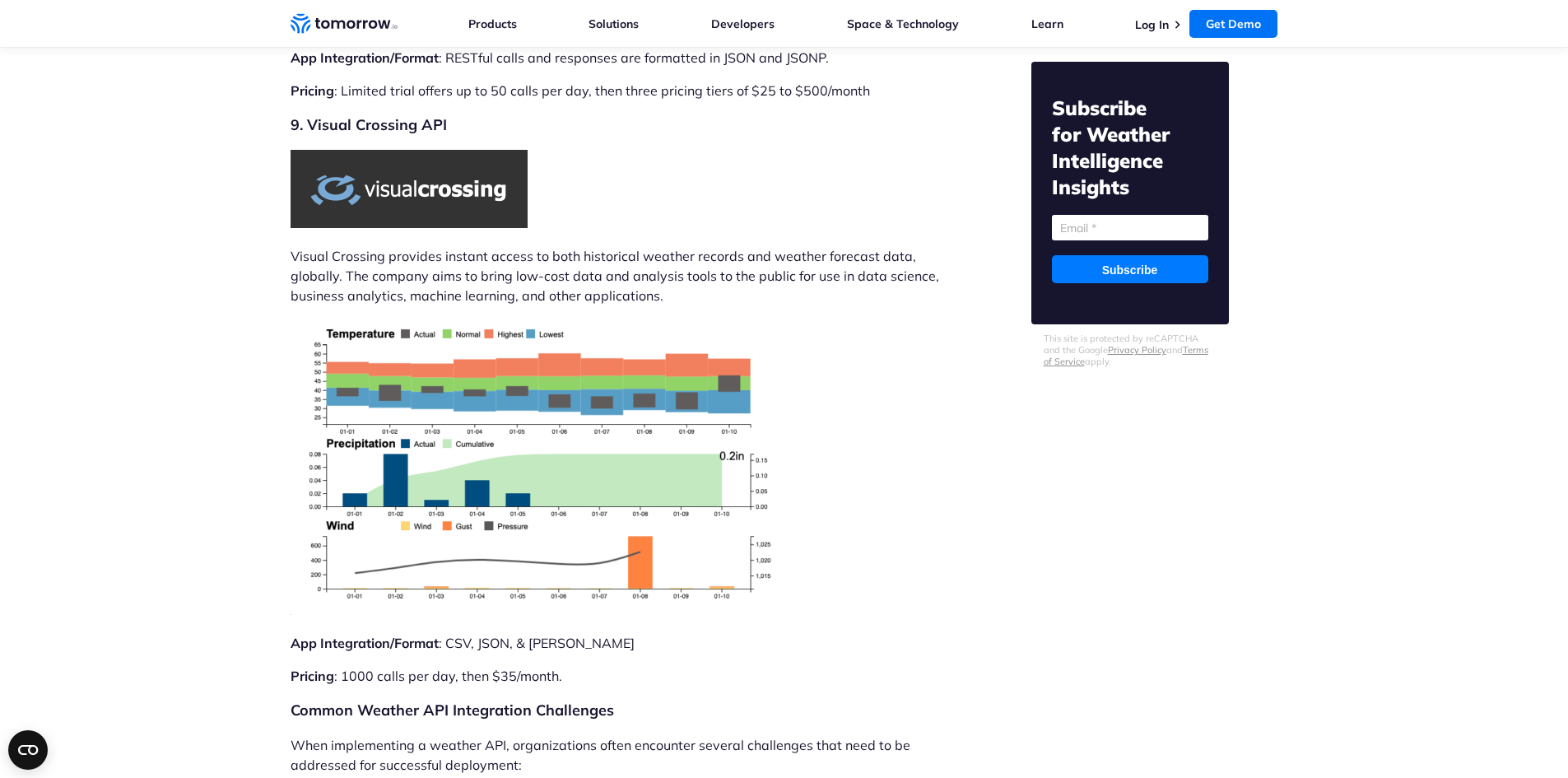
drag, startPoint x: 277, startPoint y: 255, endPoint x: 707, endPoint y: 304, distance: 432.8
click at [870, 319] on p at bounding box center [617, 469] width 654 height 302
click at [650, 319] on img at bounding box center [537, 466] width 494 height 296
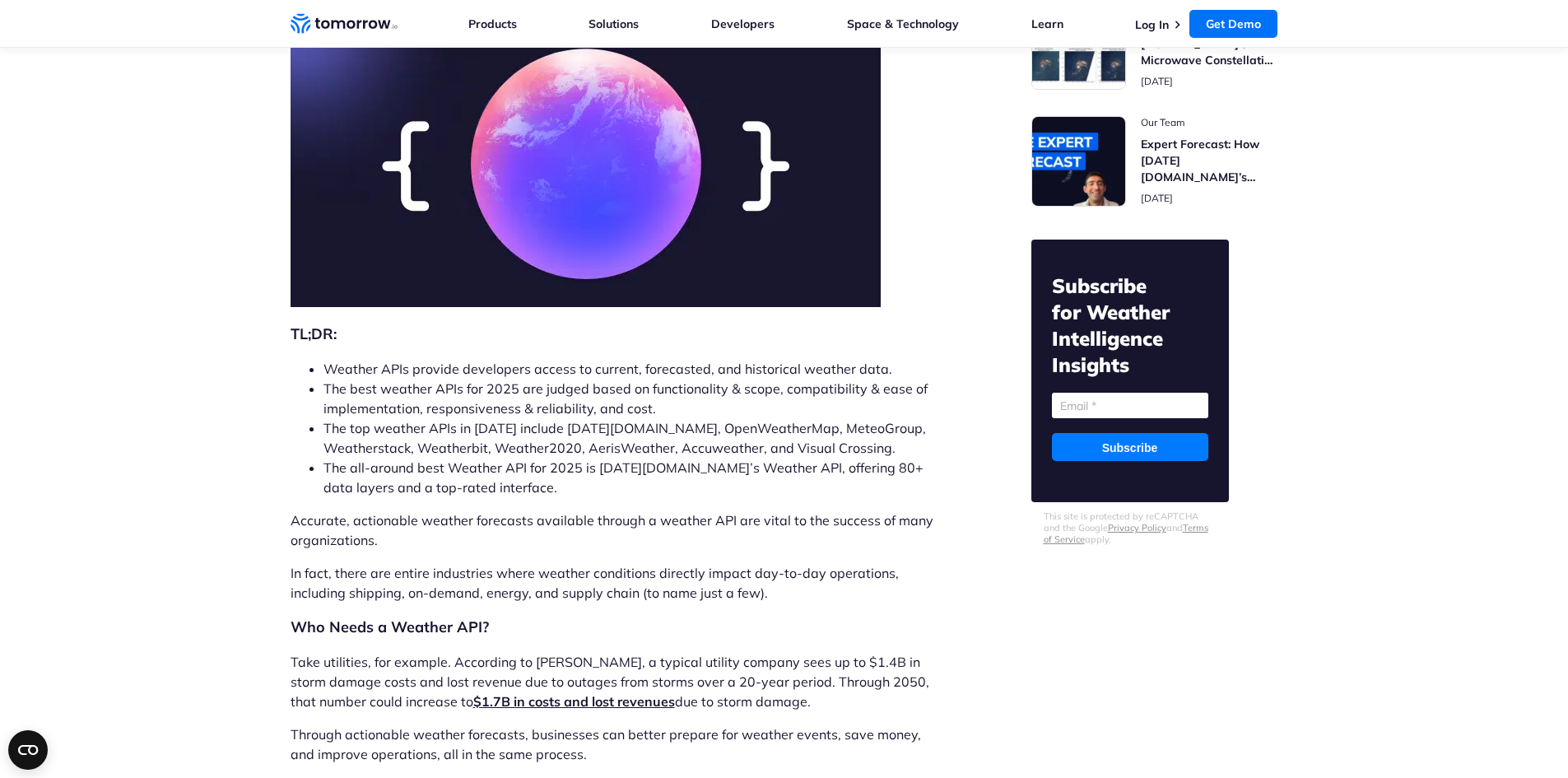
scroll to position [247, 0]
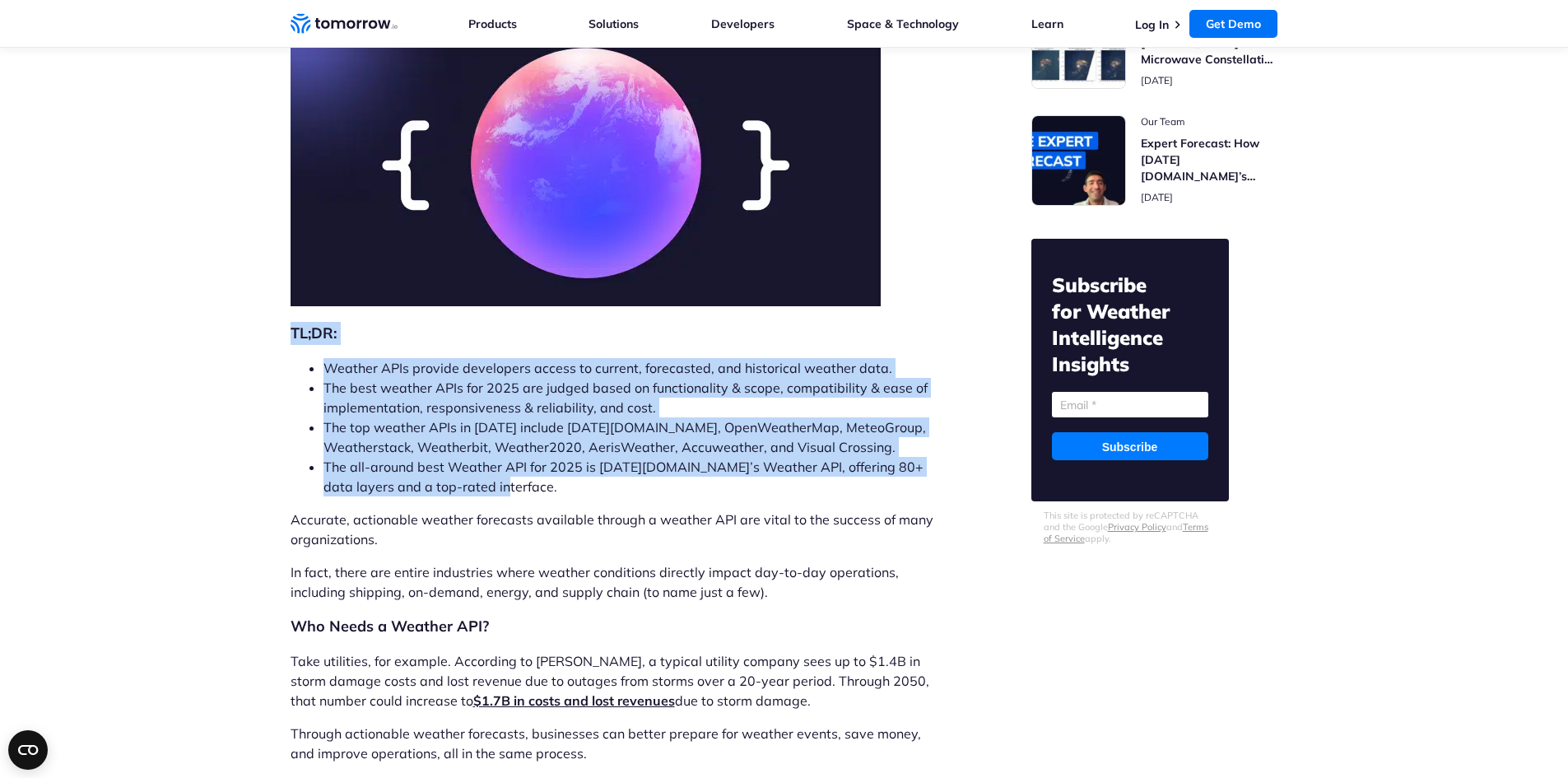
drag, startPoint x: 223, startPoint y: 333, endPoint x: 483, endPoint y: 492, distance: 304.8
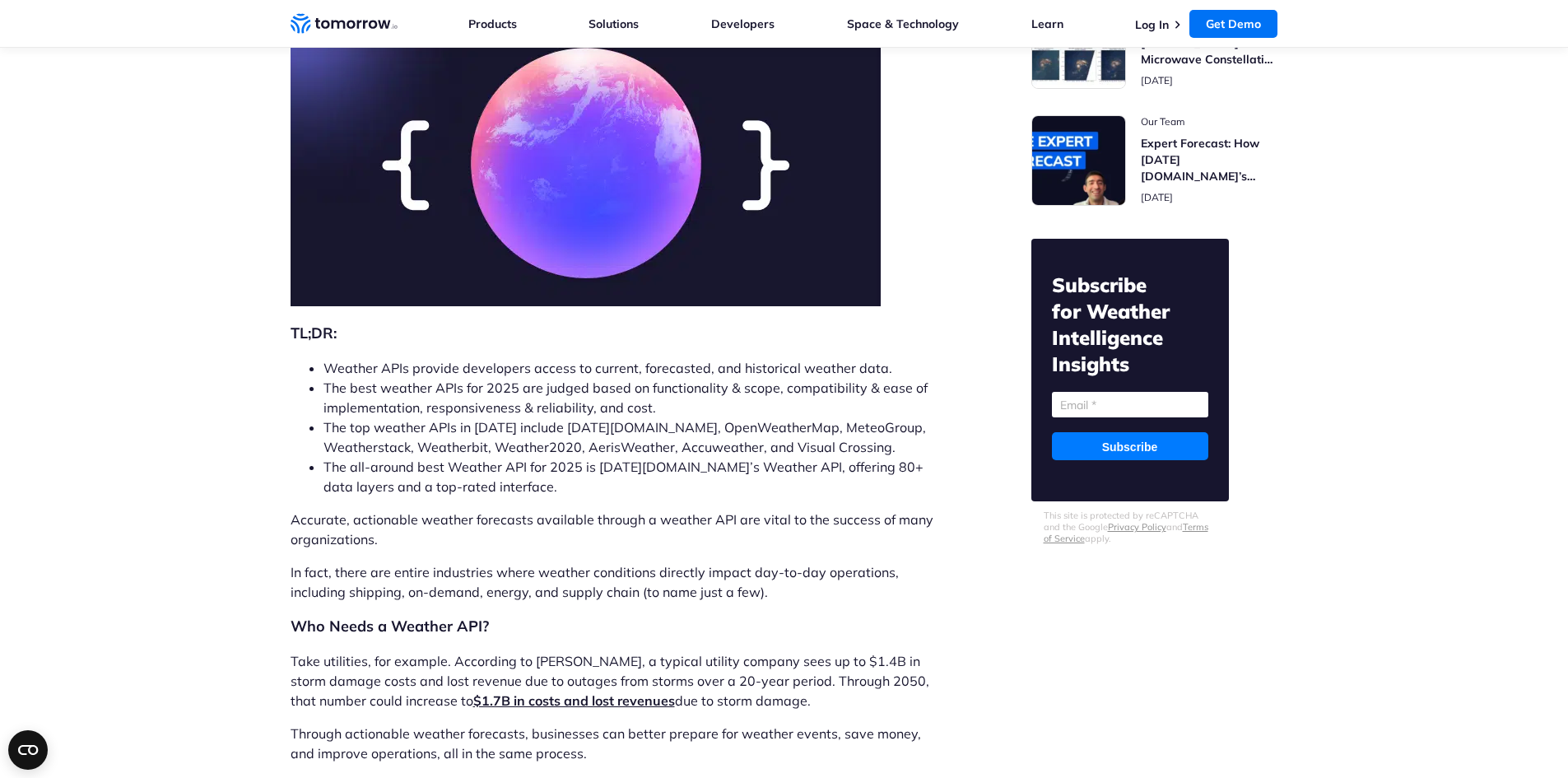
click at [534, 521] on p "Accurate, actionable weather forecasts available through a weather API are vita…" at bounding box center [617, 529] width 654 height 39
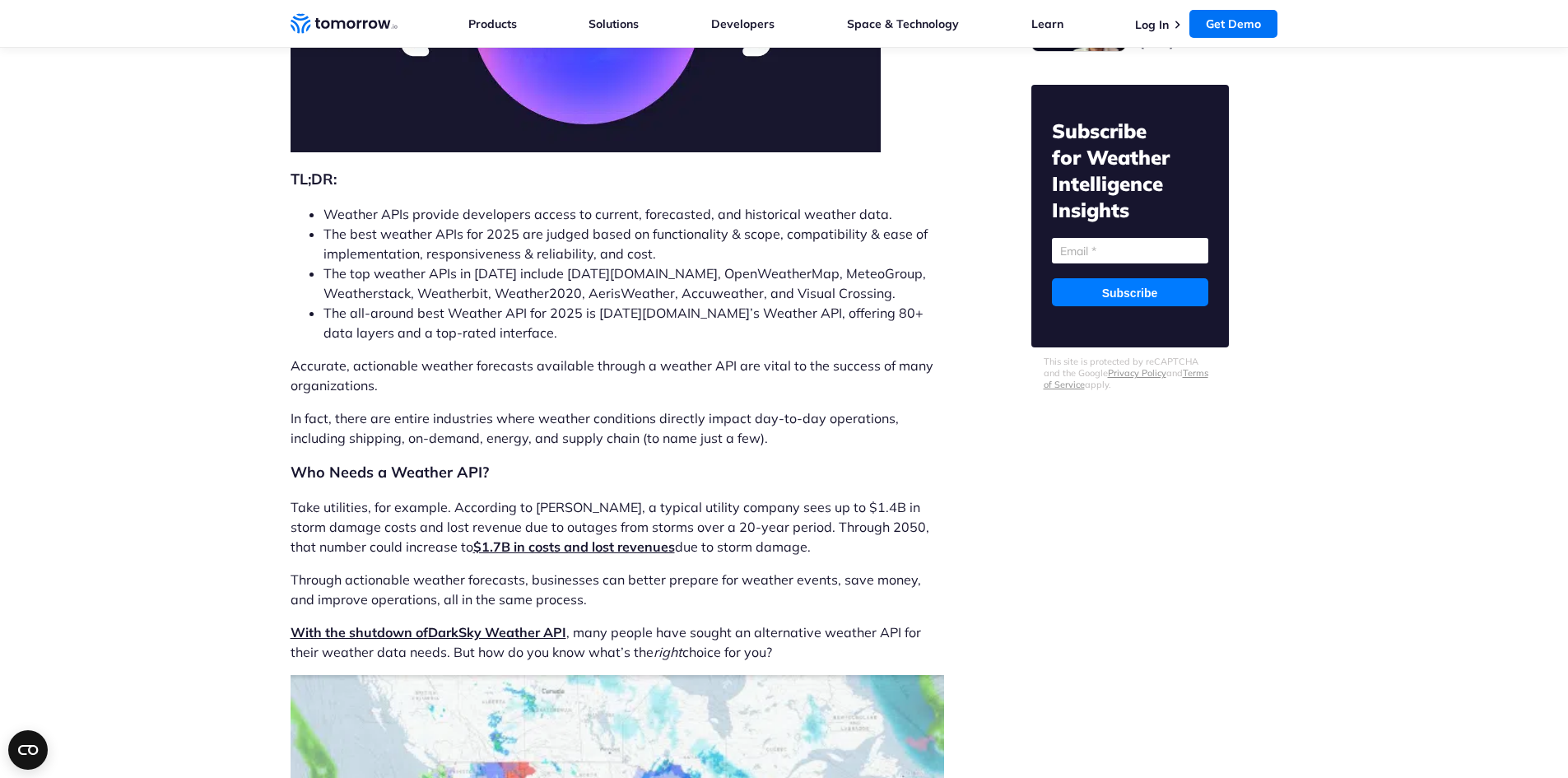
scroll to position [412, 0]
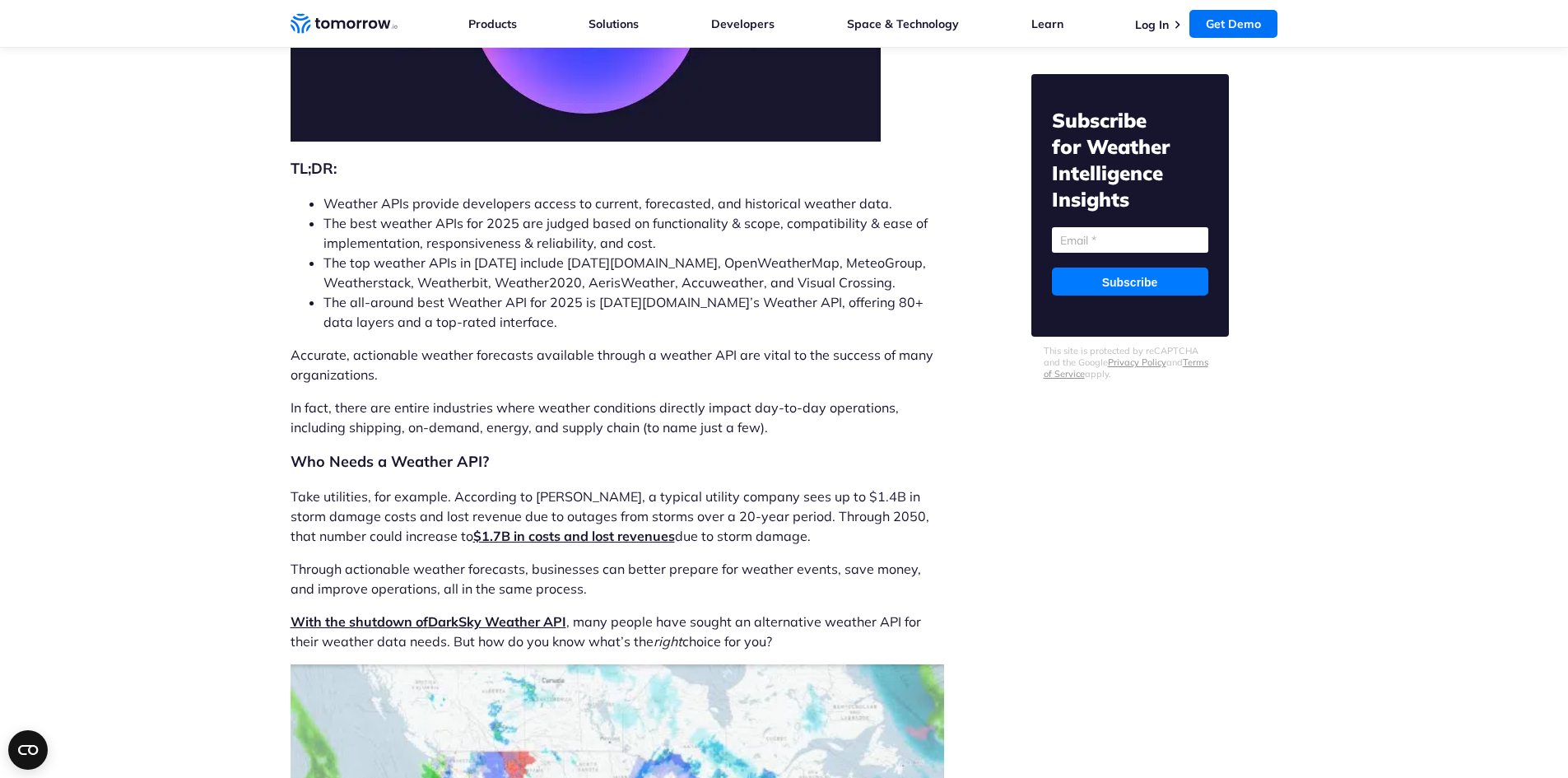
click at [474, 628] on link "With the shutdown of Dark Sky Weather API" at bounding box center [428, 622] width 276 height 17
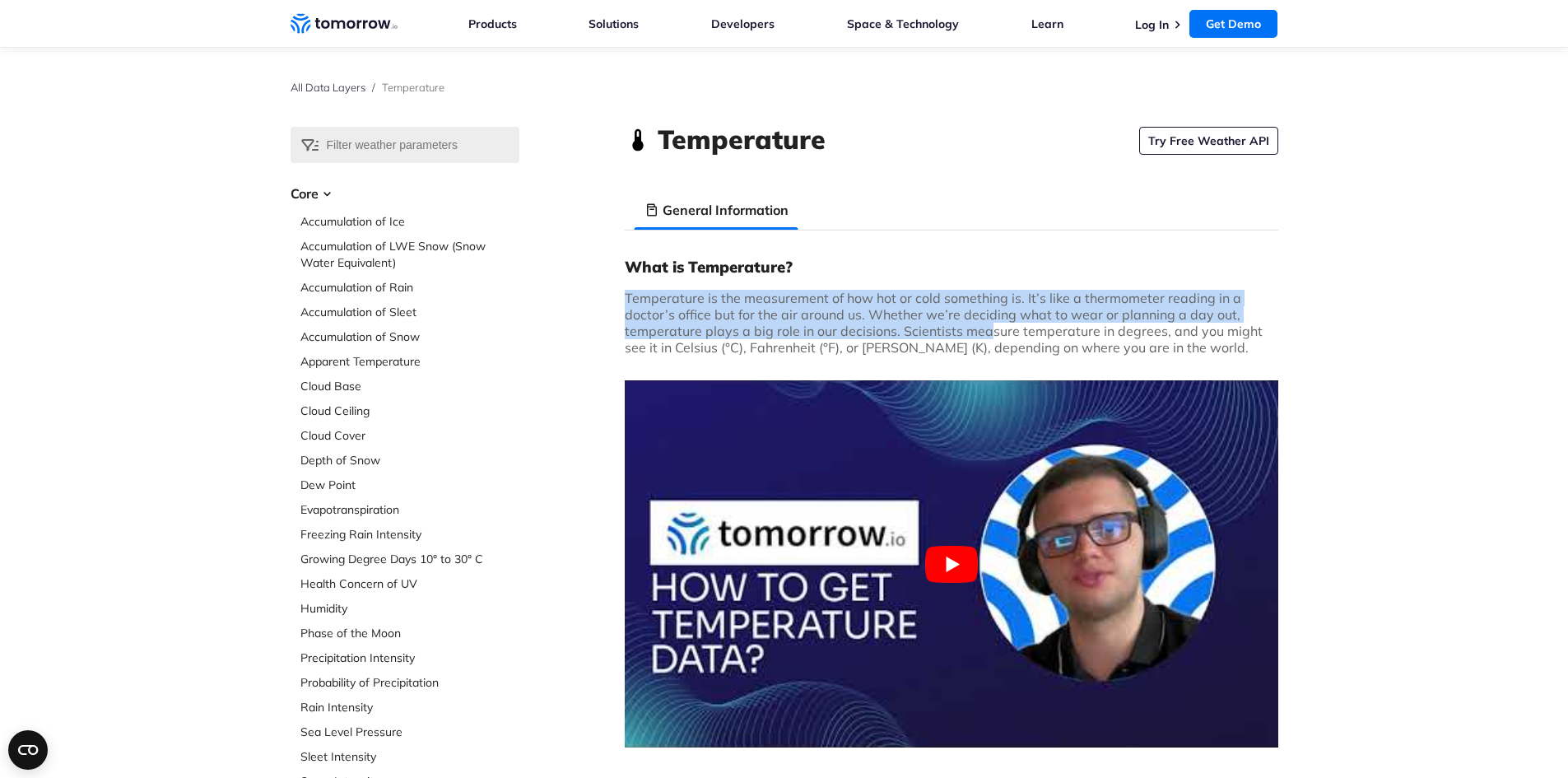
drag, startPoint x: 596, startPoint y: 283, endPoint x: 986, endPoint y: 330, distance: 392.8
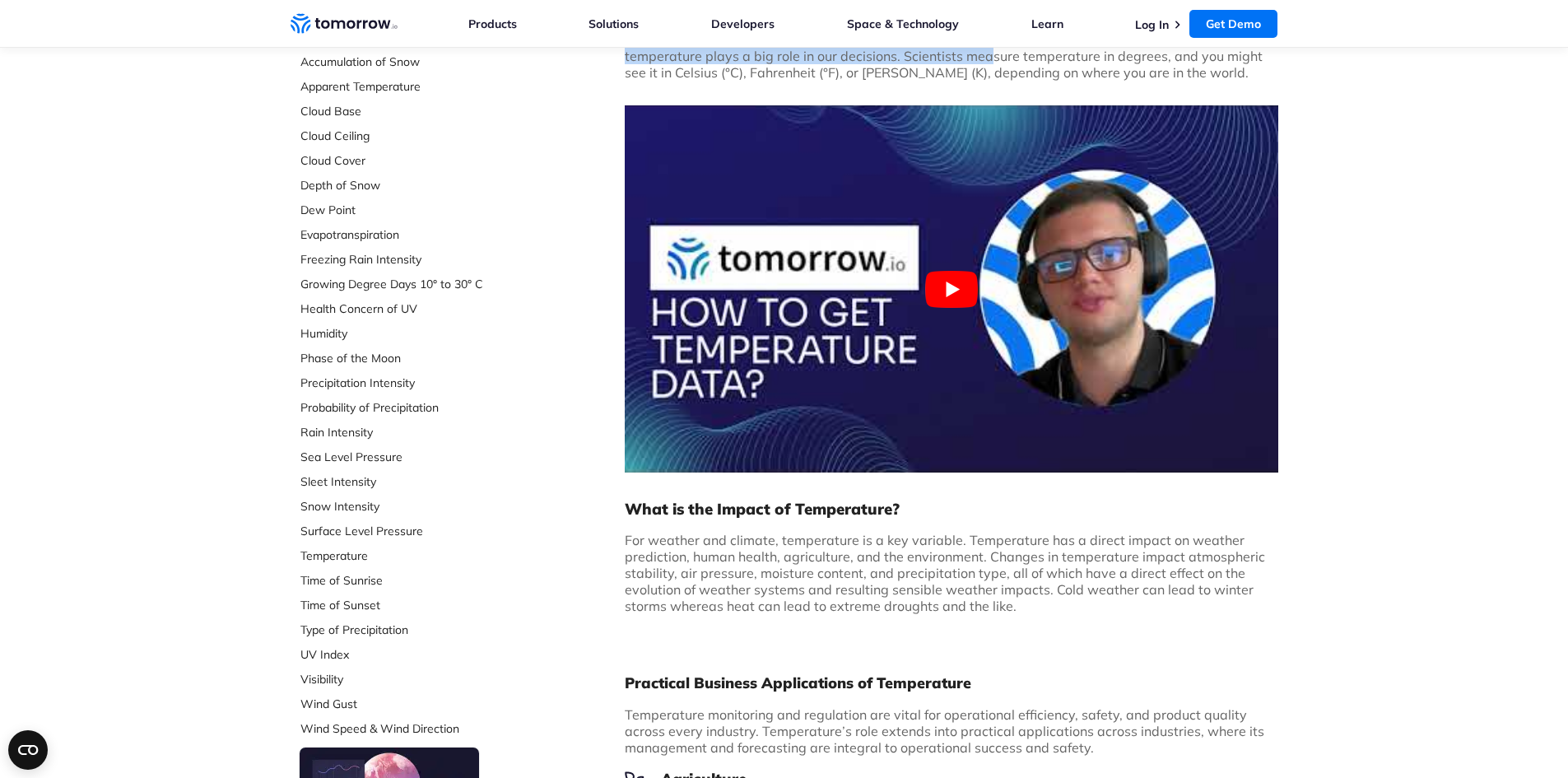
scroll to position [330, 0]
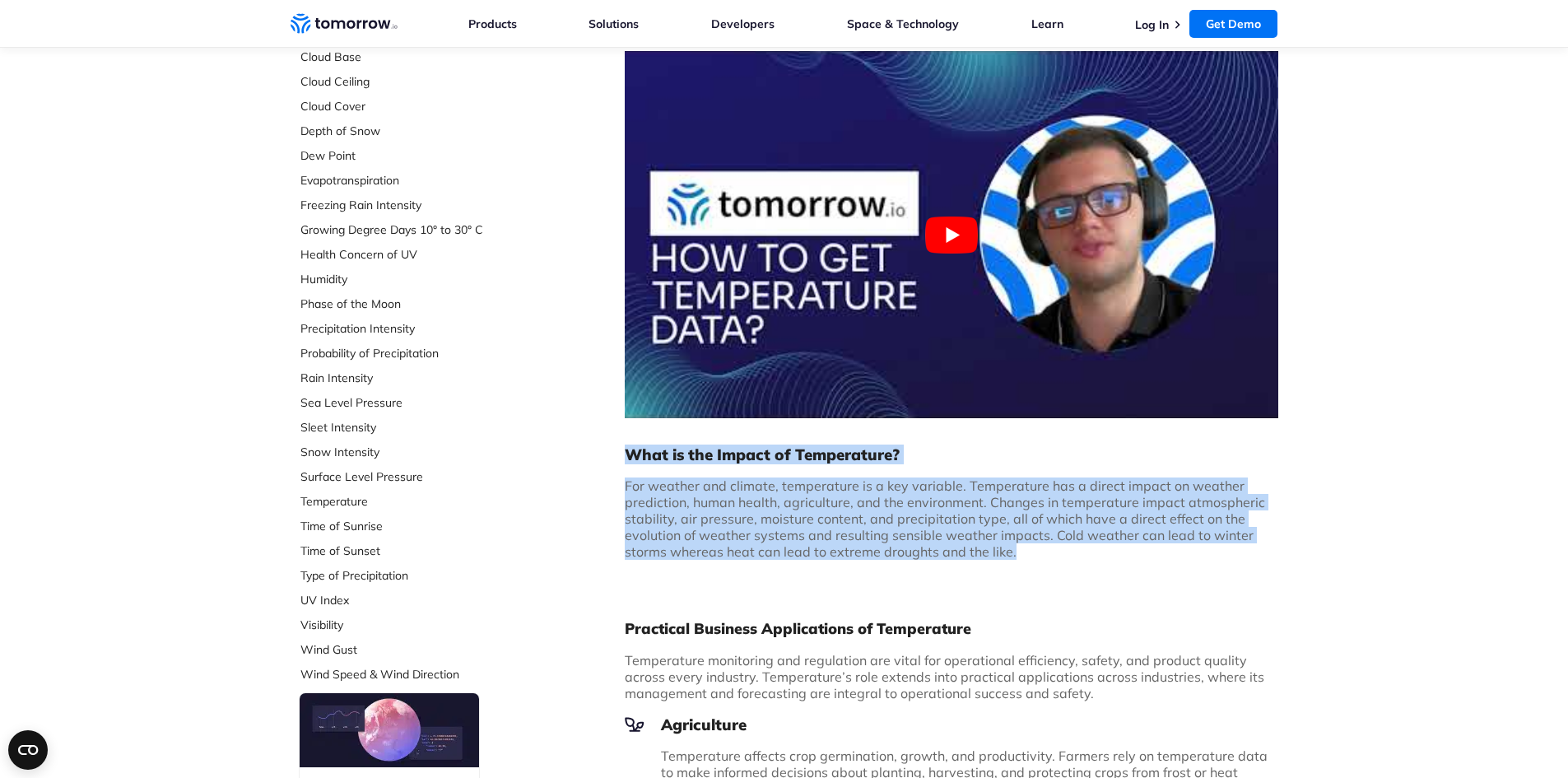
drag, startPoint x: 627, startPoint y: 457, endPoint x: 1169, endPoint y: 554, distance: 550.6
click at [1169, 554] on div "What is Temperature? Temperature is the measurement of how hot or cold somethin…" at bounding box center [952, 250] width 654 height 646
click at [1173, 553] on p "For weather and climate, temperature is a key variable. Temperature has a direc…" at bounding box center [952, 519] width 654 height 83
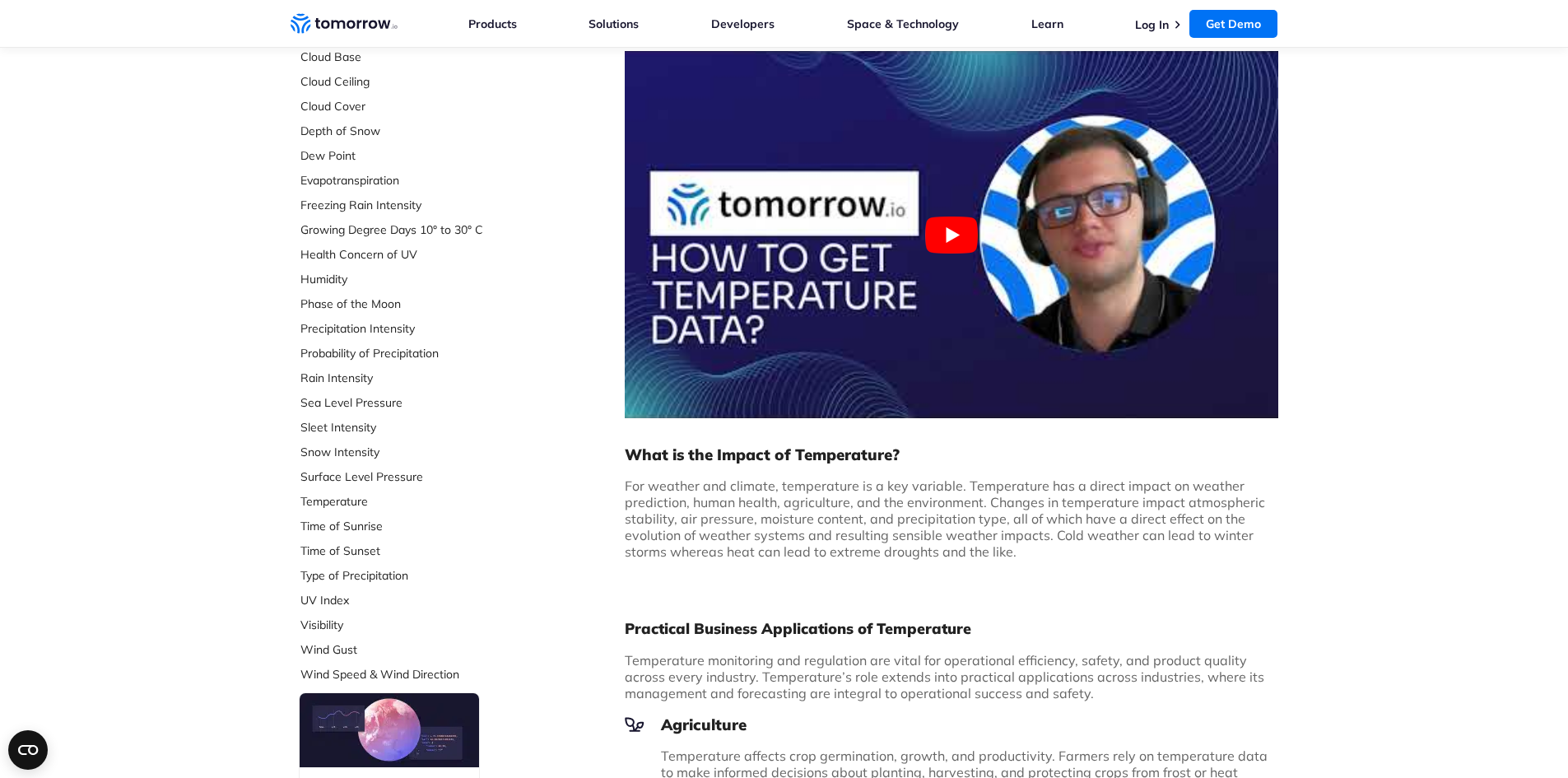
click at [1173, 553] on p "For weather and climate, temperature is a key variable. Temperature has a direc…" at bounding box center [952, 519] width 654 height 83
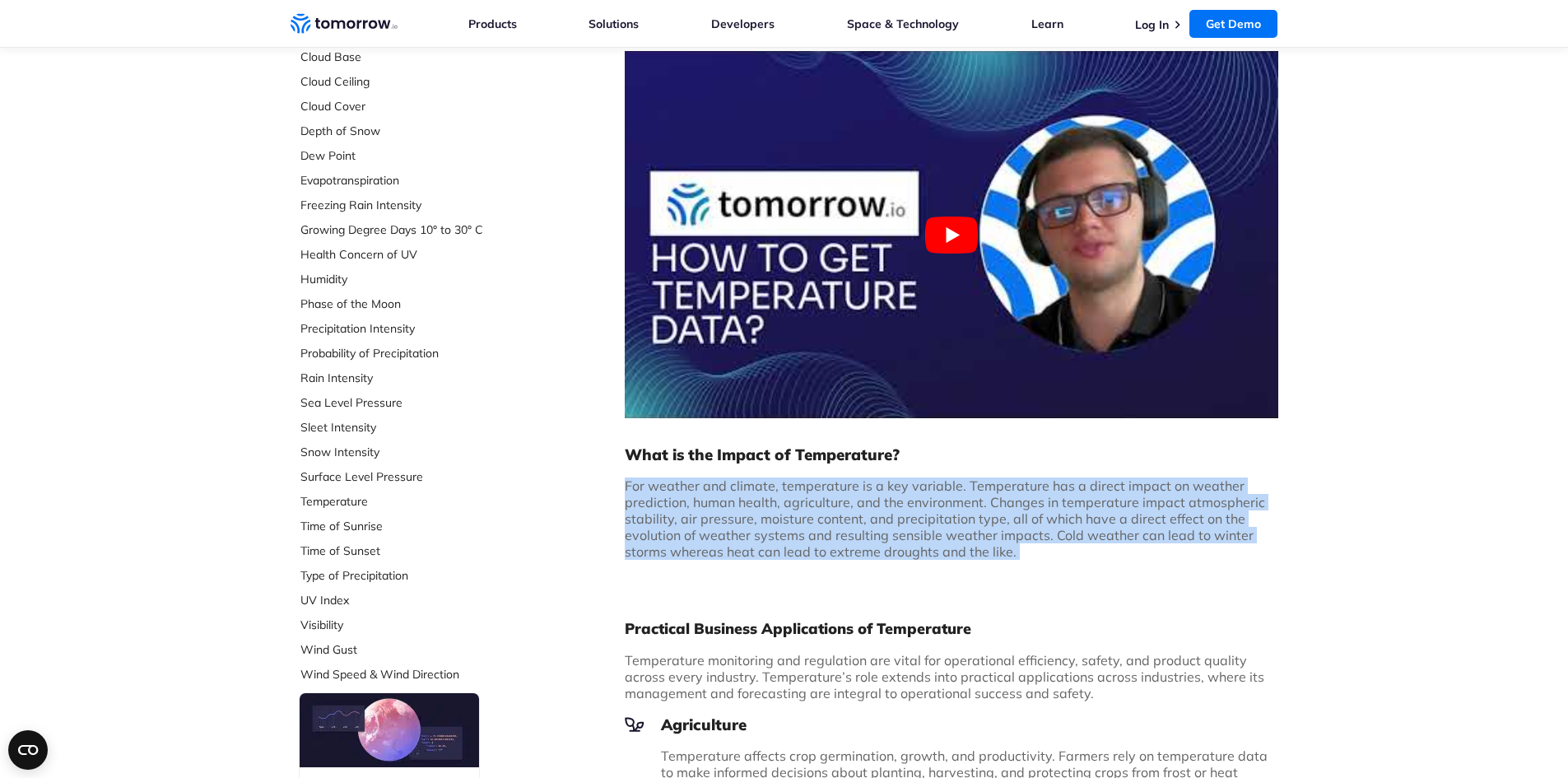
click at [1173, 553] on p "For weather and climate, temperature is a key variable. Temperature has a direc…" at bounding box center [952, 519] width 654 height 83
click at [1068, 527] on p "For weather and climate, temperature is a key variable. Temperature has a direc…" at bounding box center [952, 519] width 654 height 83
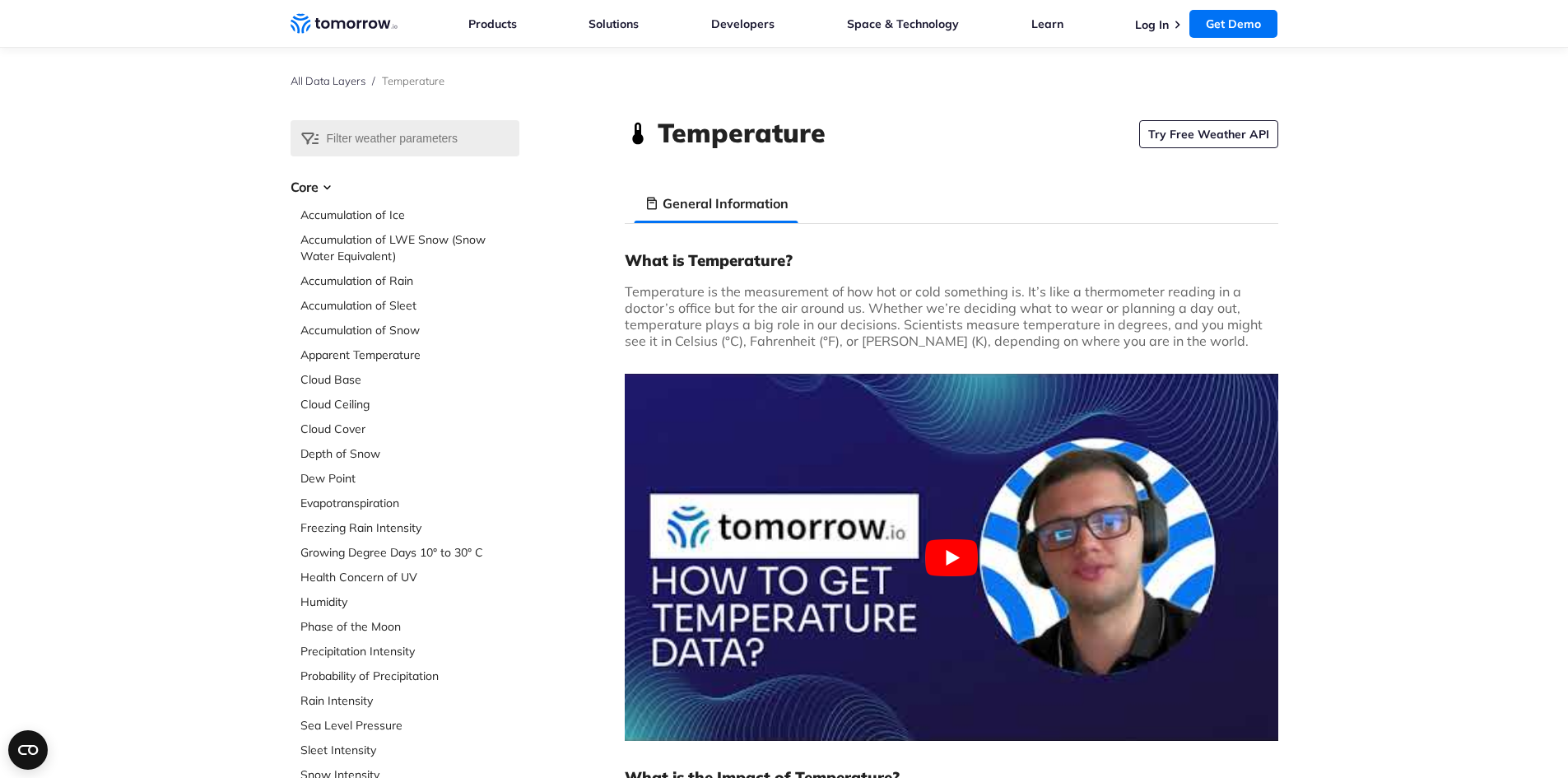
scroll to position [0, 0]
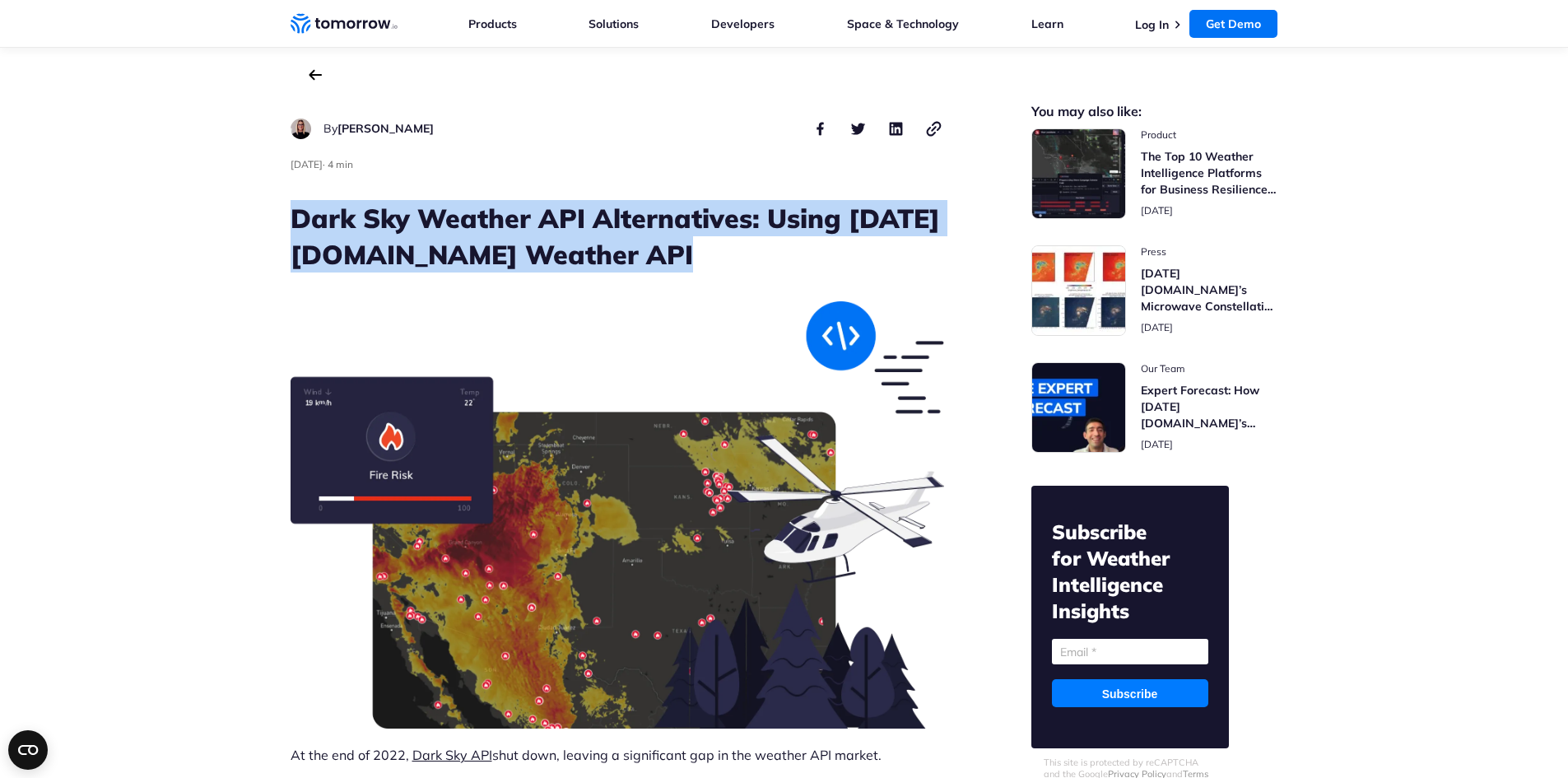
click at [689, 272] on header "By Kelly Peters Kelly Peters Jun 28, 2023 · 4 min" at bounding box center [617, 418] width 654 height 627
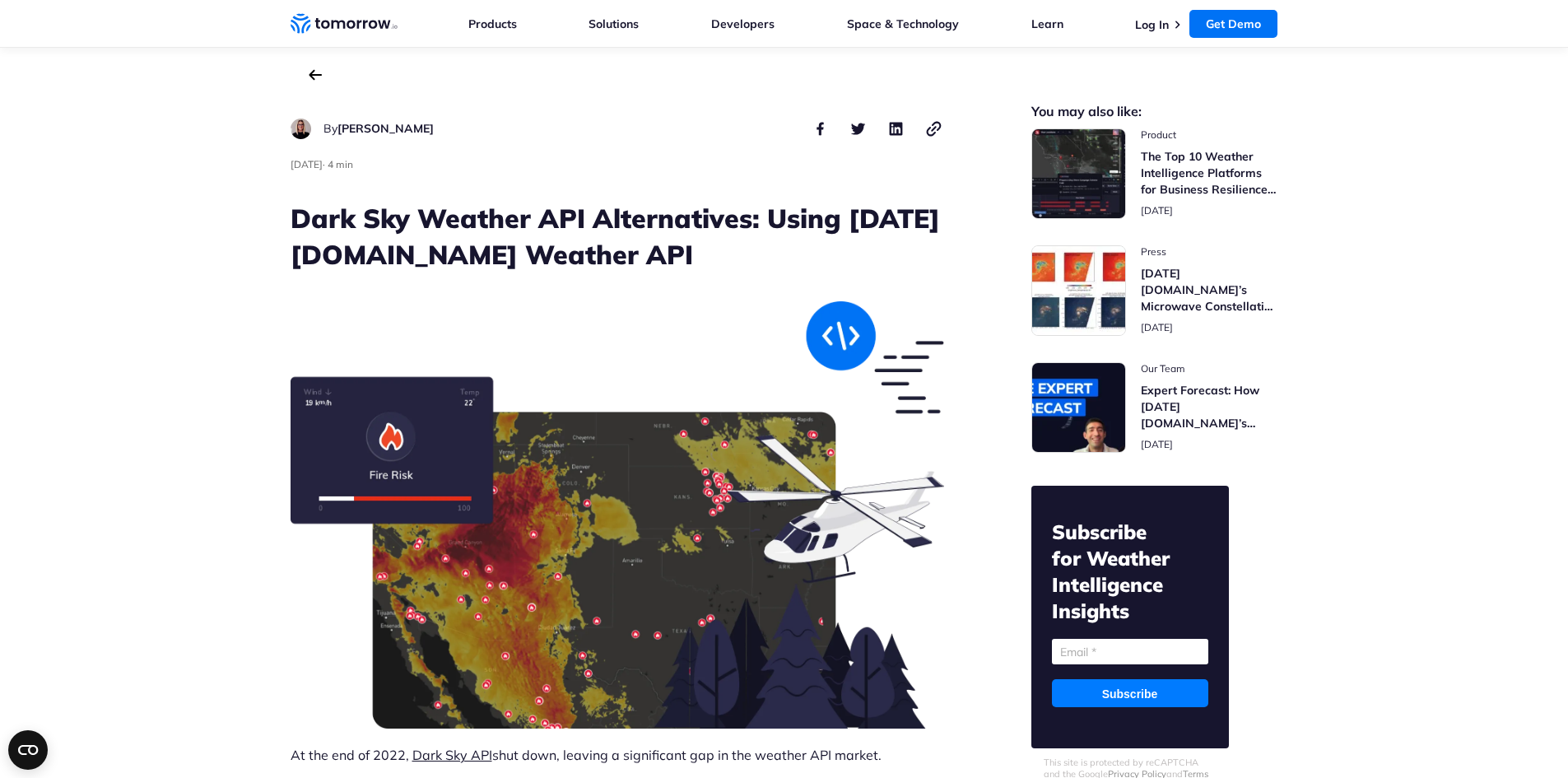
click at [675, 250] on h1 "Dark Sky Weather API Alternatives: Using Tomorrow.io Weather API" at bounding box center [617, 236] width 654 height 72
click at [635, 218] on h1 "Dark Sky Weather API Alternatives: Using Tomorrow.io Weather API" at bounding box center [617, 236] width 654 height 72
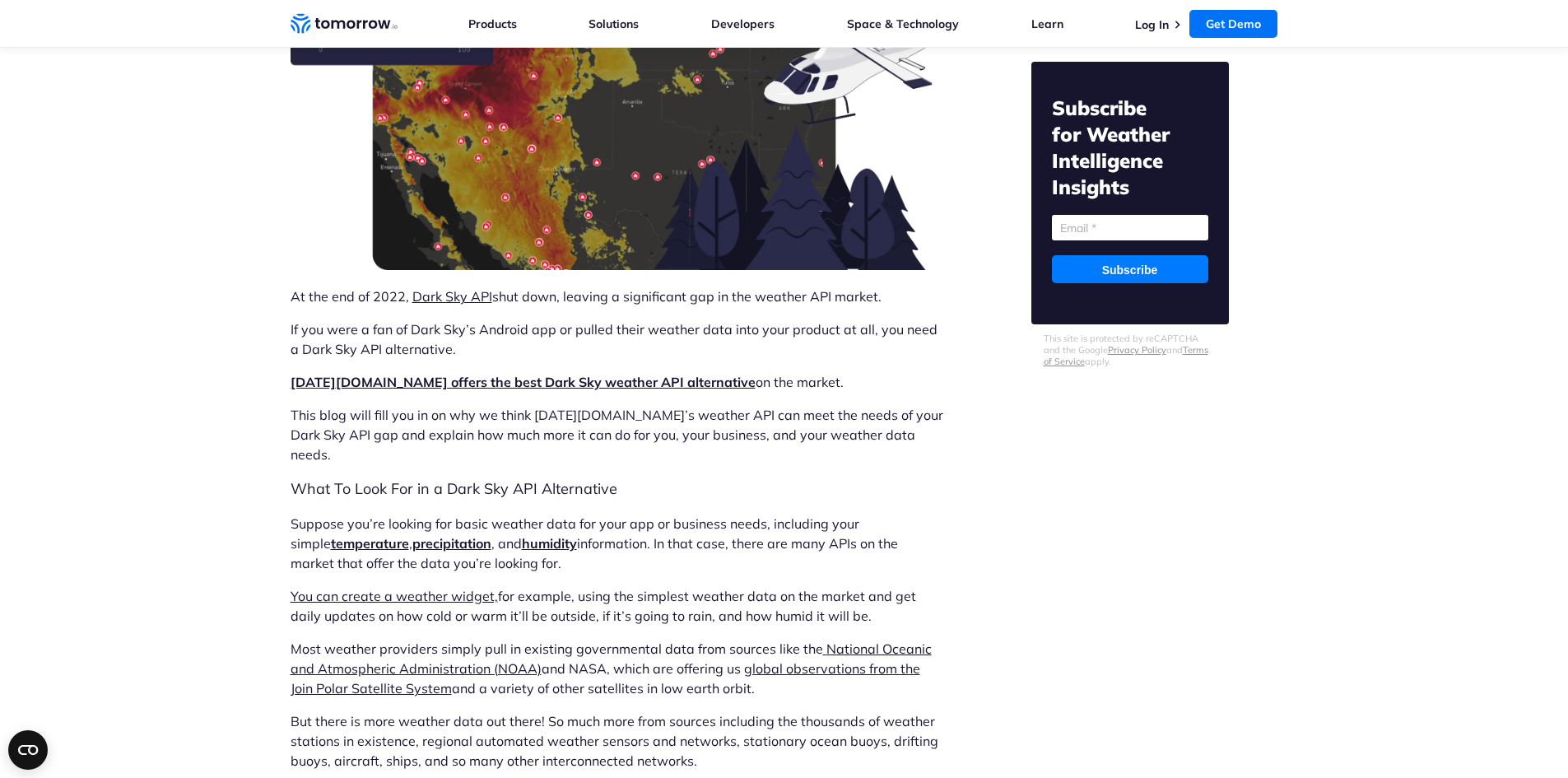
scroll to position [494, 0]
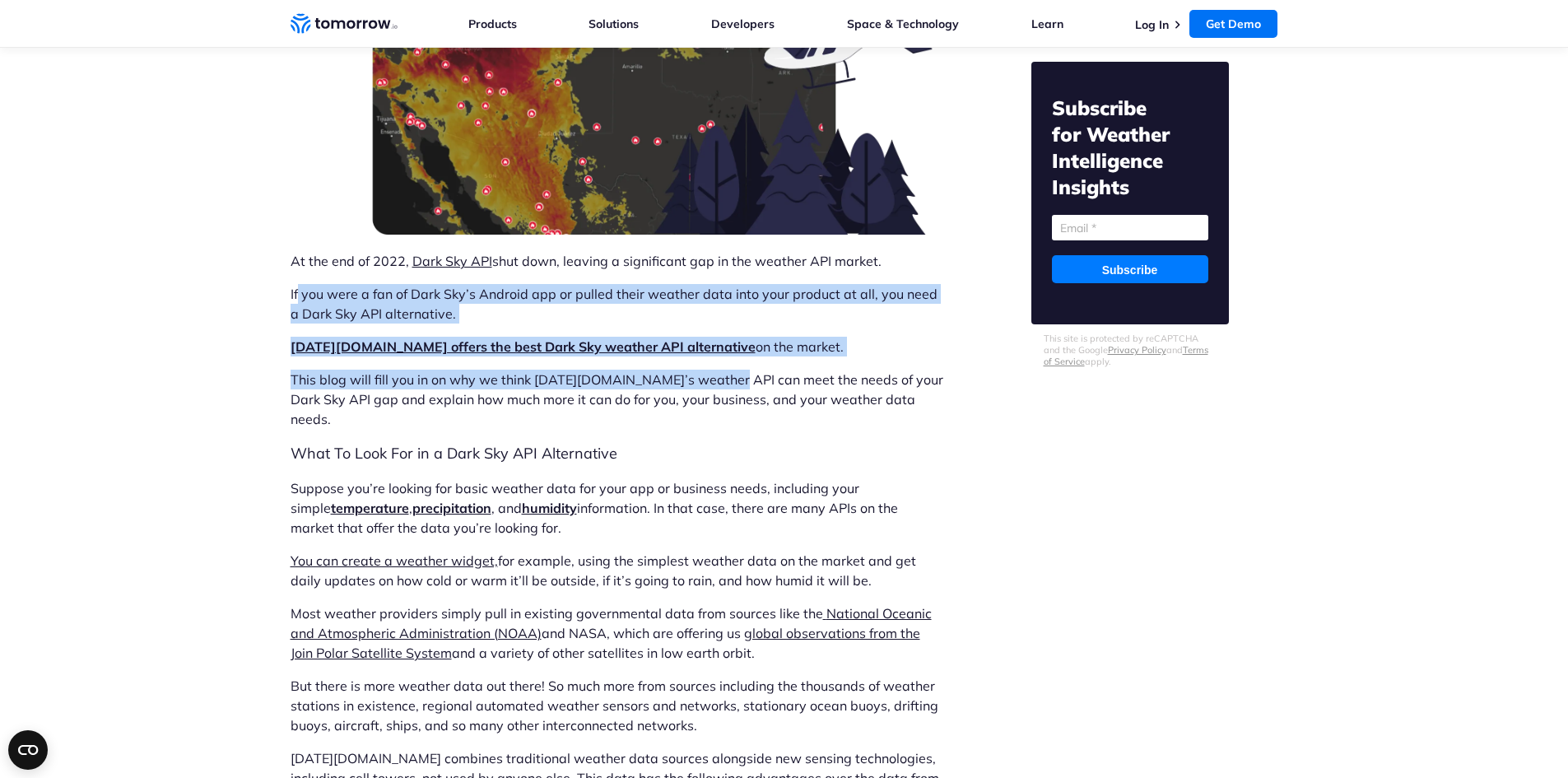
drag, startPoint x: 312, startPoint y: 276, endPoint x: 756, endPoint y: 358, distance: 451.5
click at [777, 341] on p "Tomorrow.io offers the best Dark Sky weather API alternative on the market." at bounding box center [617, 346] width 654 height 20
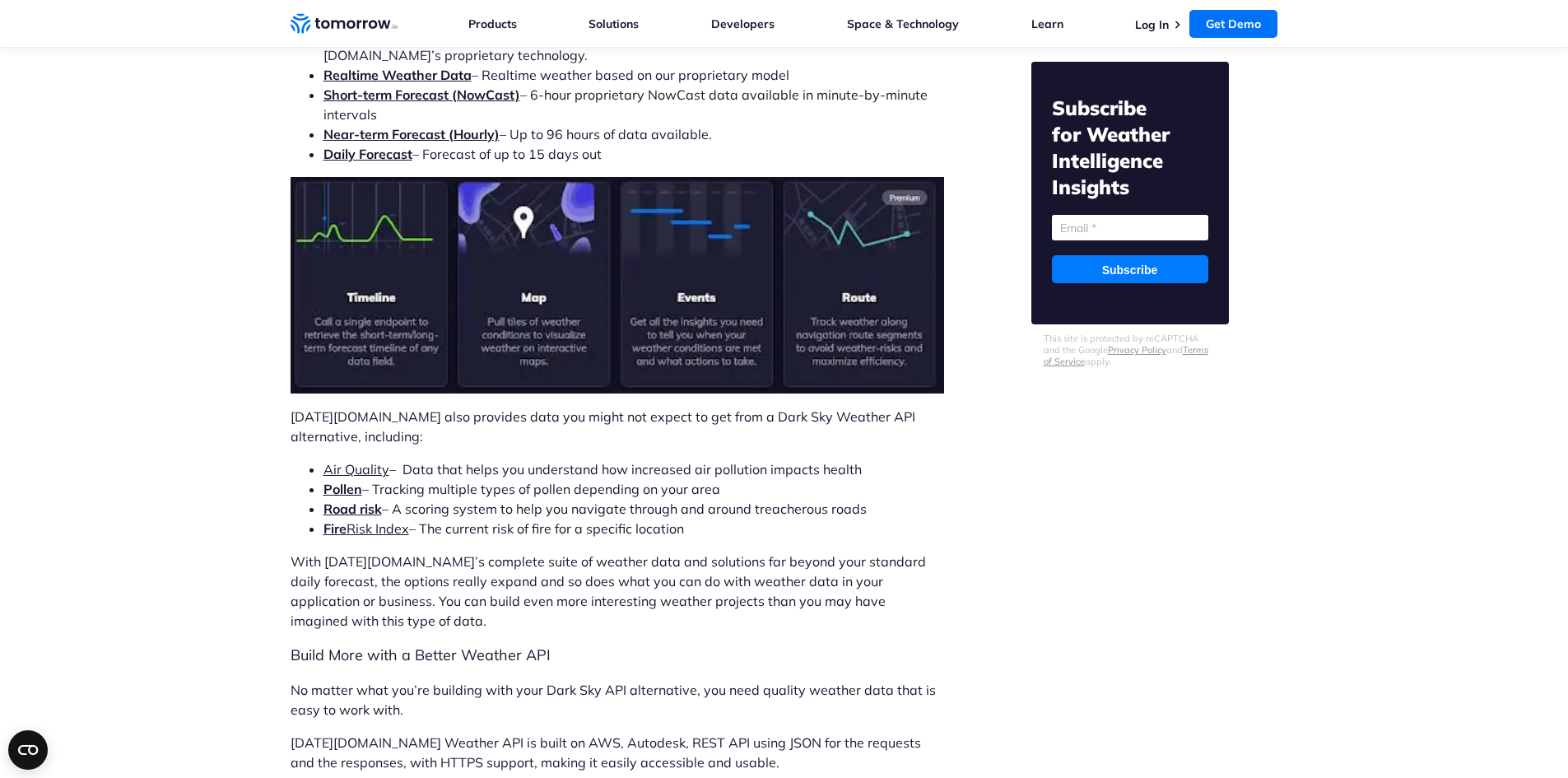
scroll to position [1976, 0]
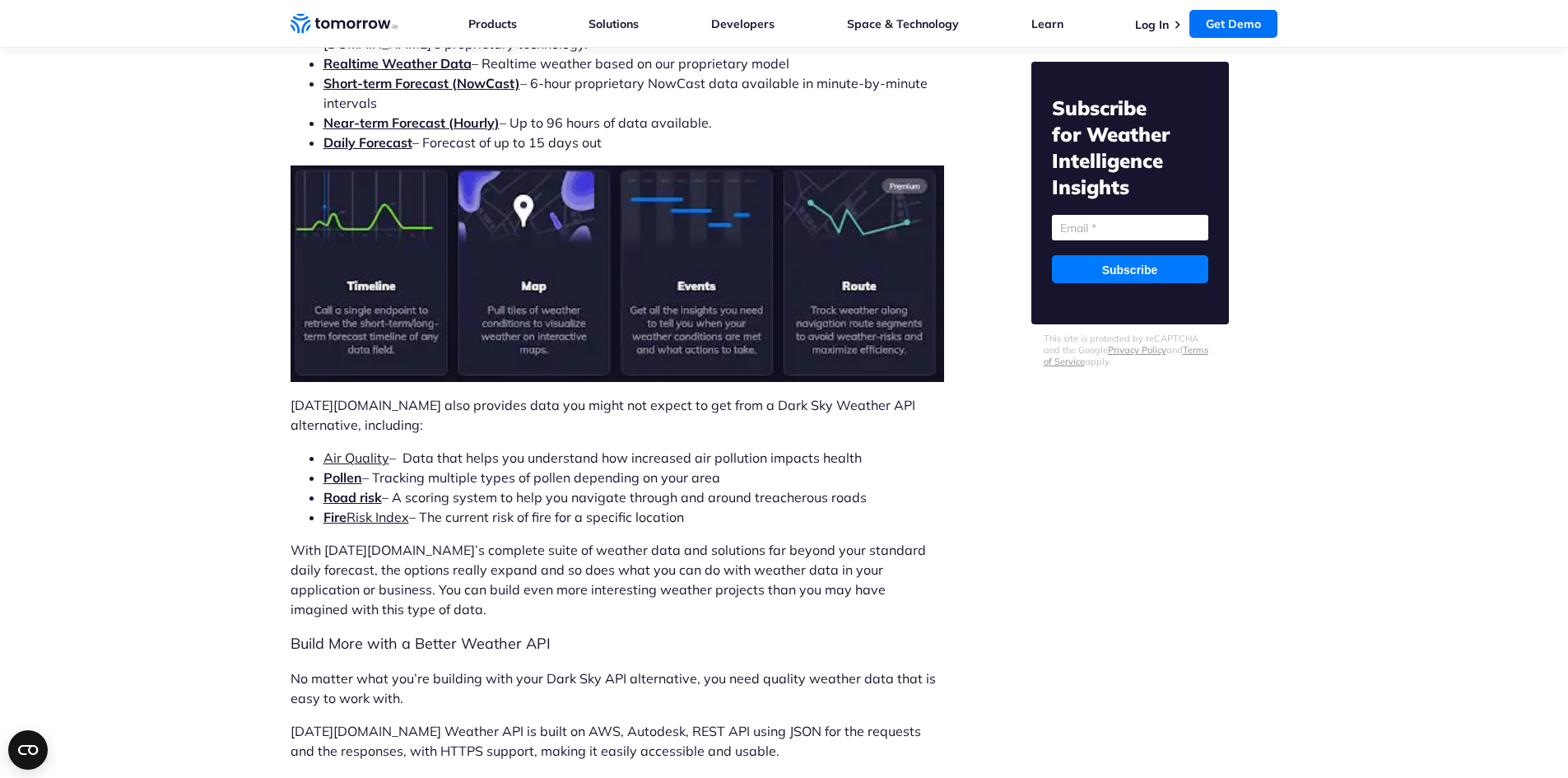
drag, startPoint x: 323, startPoint y: 424, endPoint x: 773, endPoint y: 485, distance: 454.1
click at [772, 485] on ul "Air Quality – Data that helps you understand how increased air pollution impact…" at bounding box center [617, 488] width 654 height 79
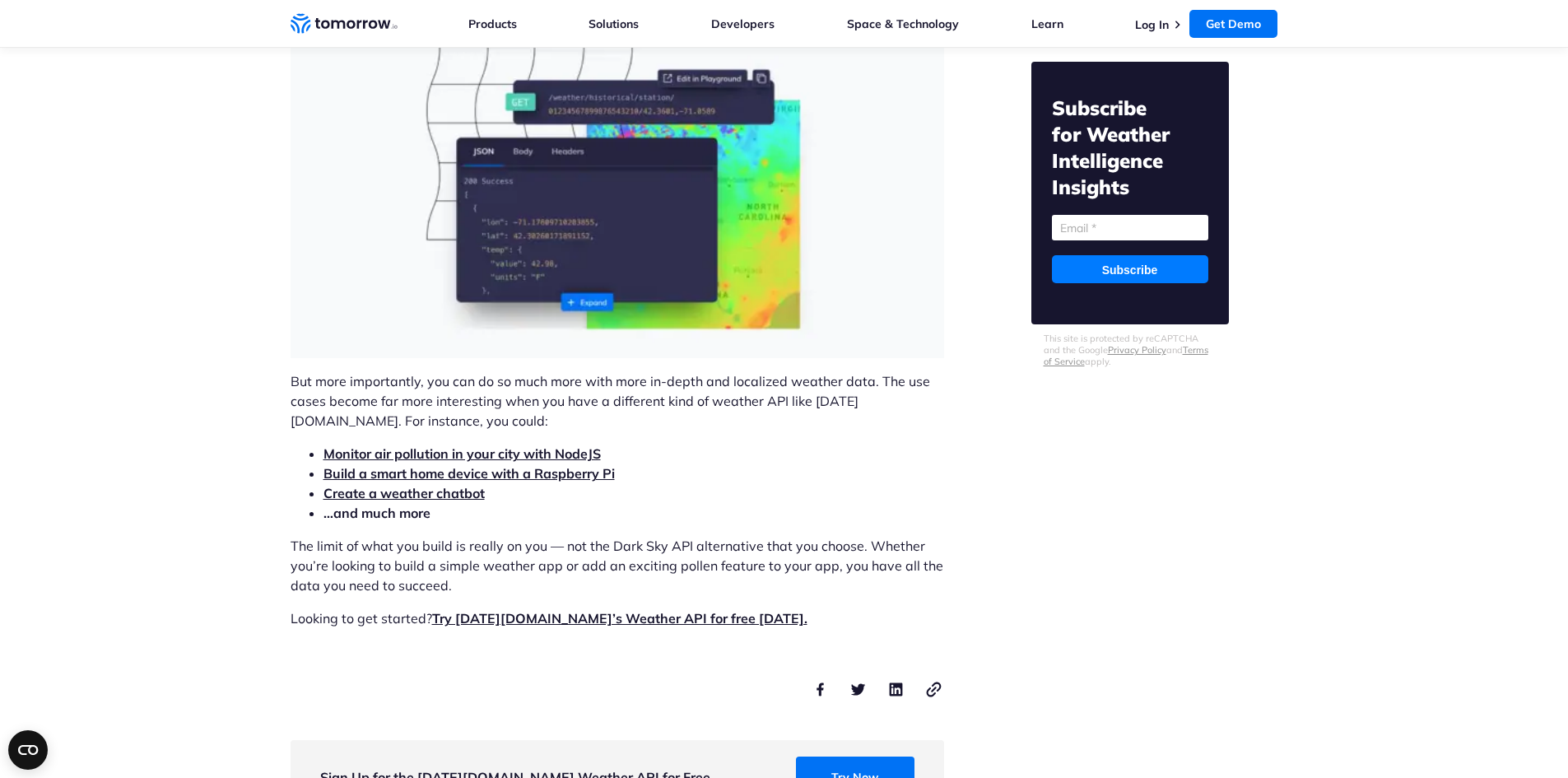
scroll to position [2964, 0]
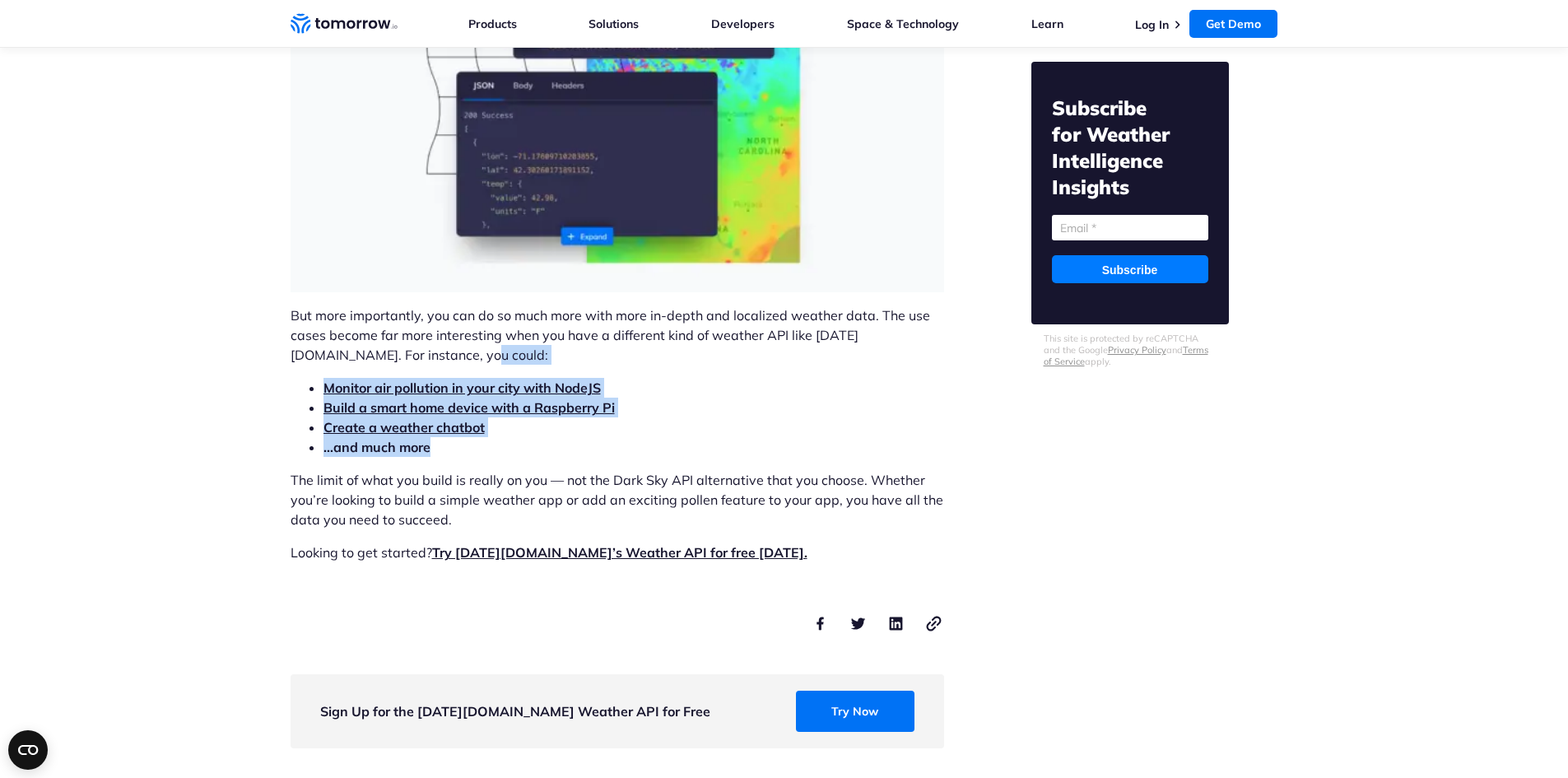
drag, startPoint x: 636, startPoint y: 381, endPoint x: 427, endPoint y: 301, distance: 223.8
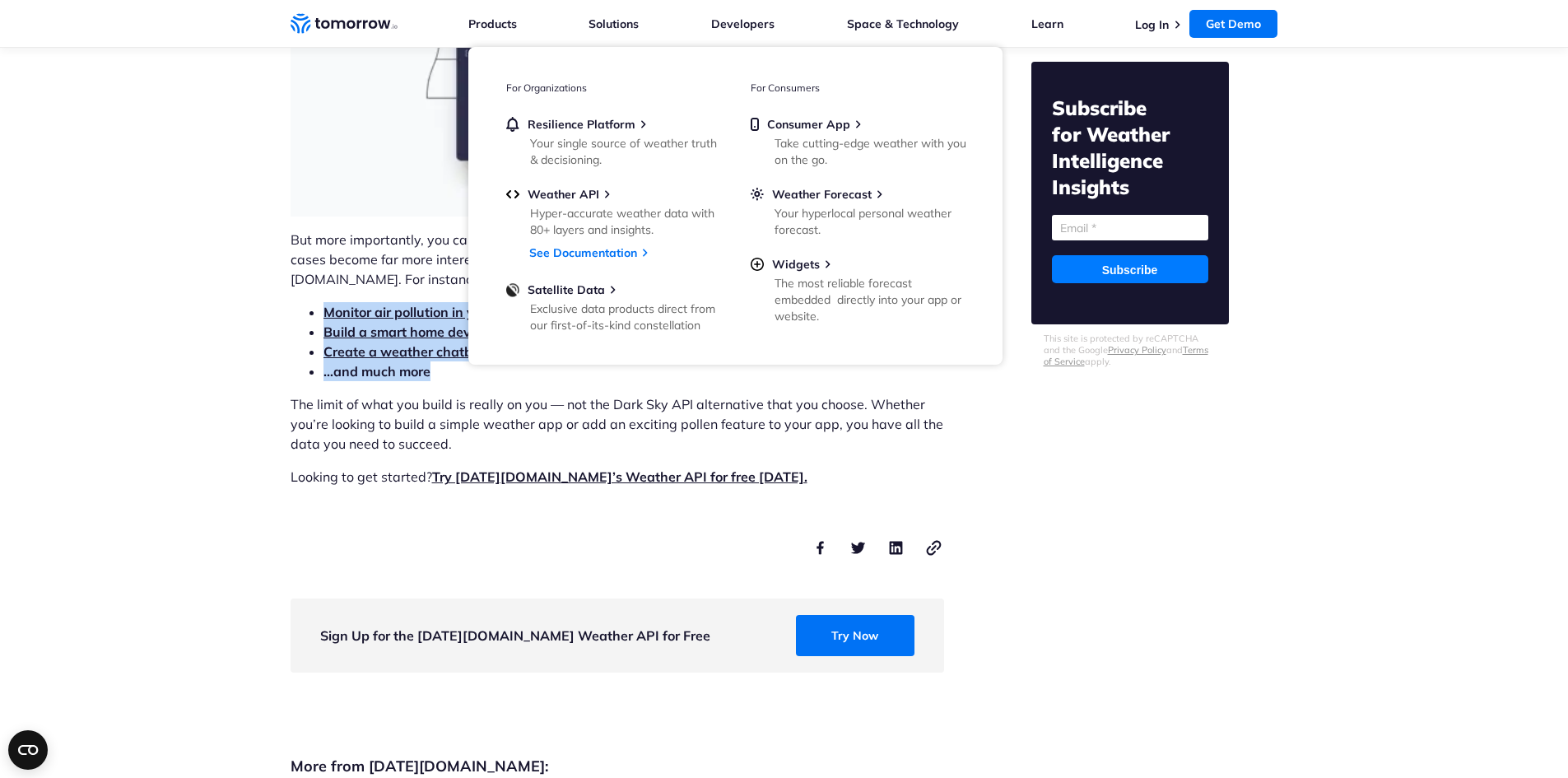
scroll to position [3047, 0]
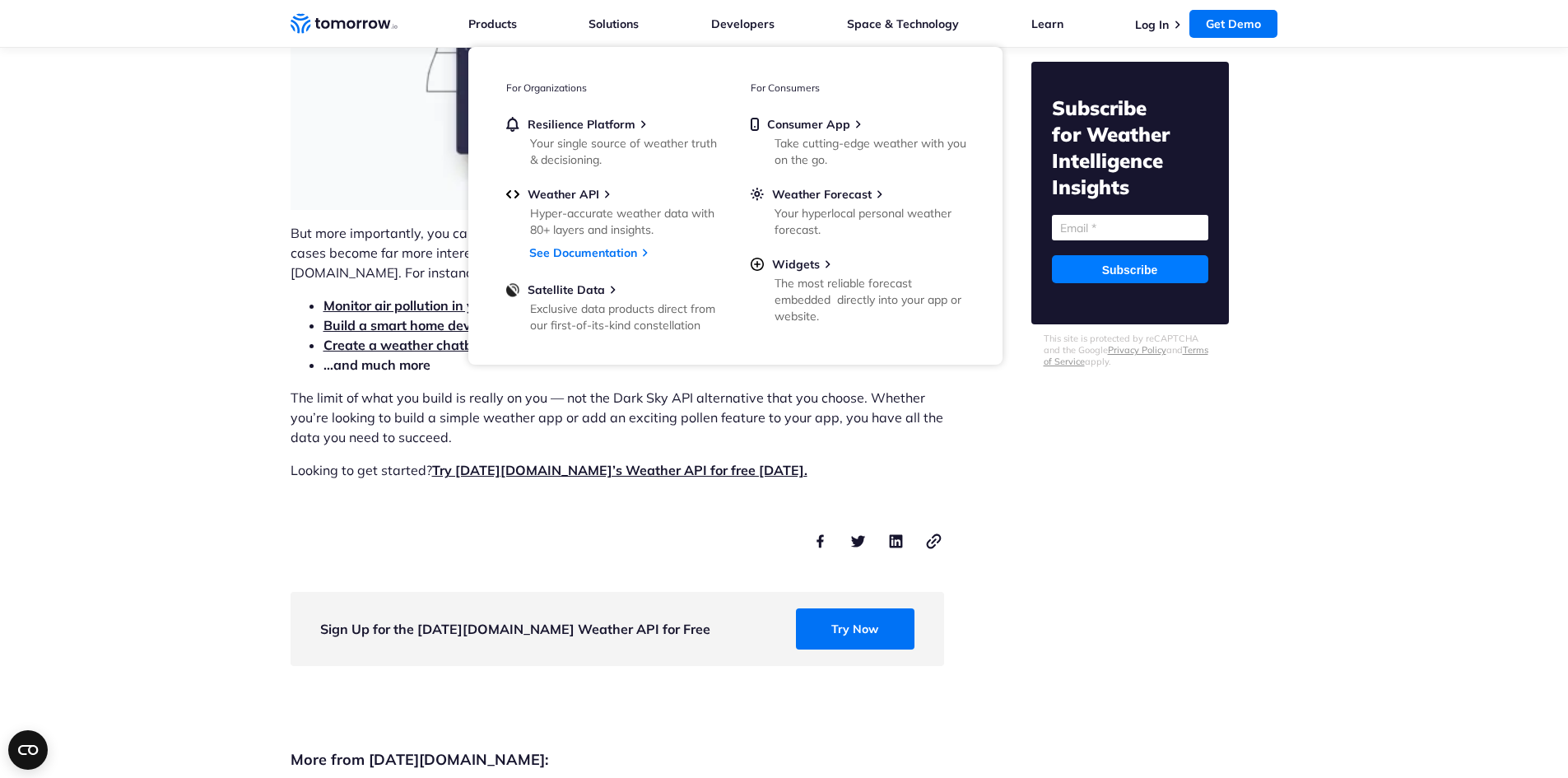
click at [576, 513] on div at bounding box center [617, 536] width 654 height 46
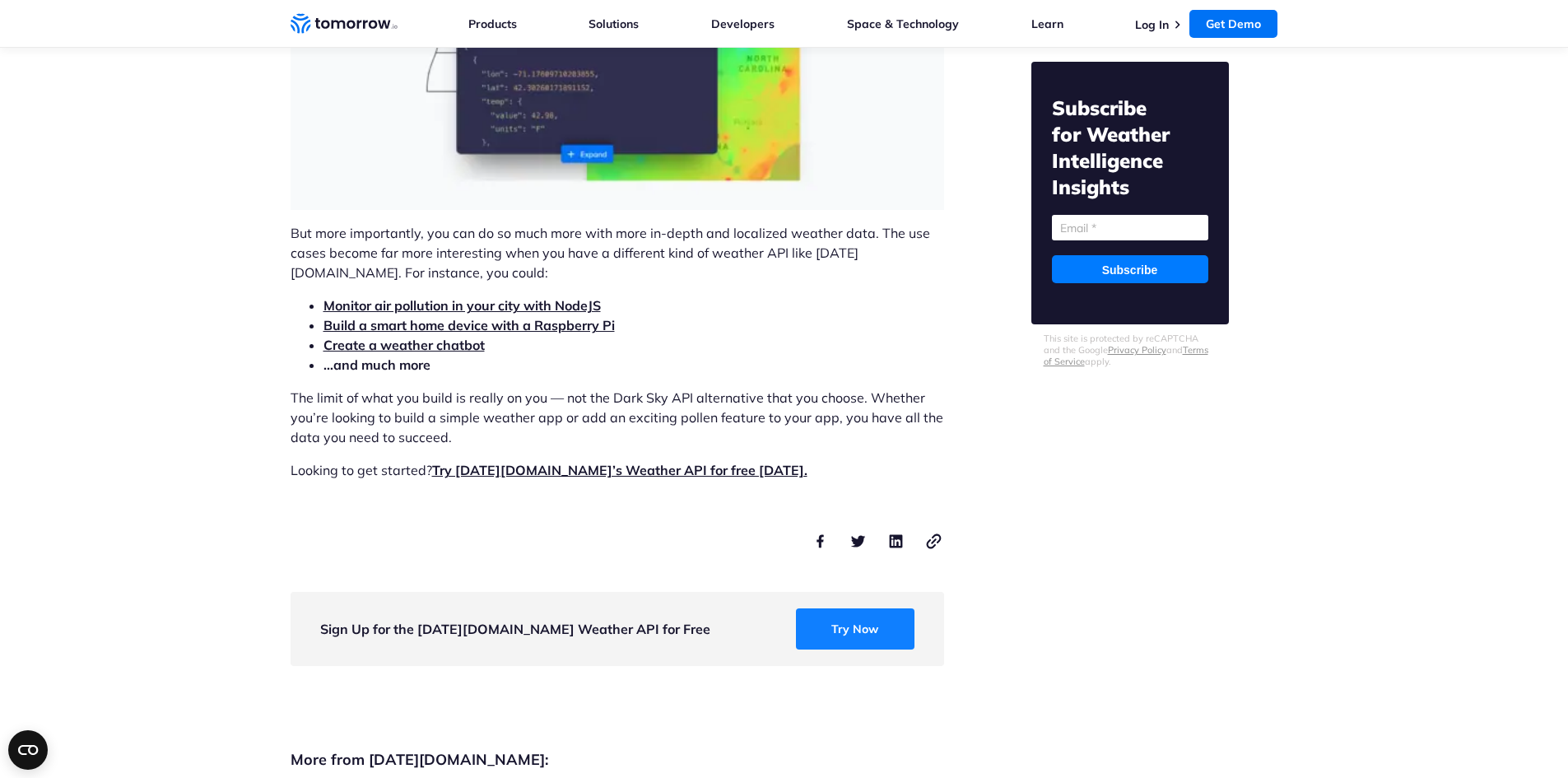
click at [839, 609] on link "Try Now" at bounding box center [855, 630] width 118 height 41
